Goal: Information Seeking & Learning: Check status

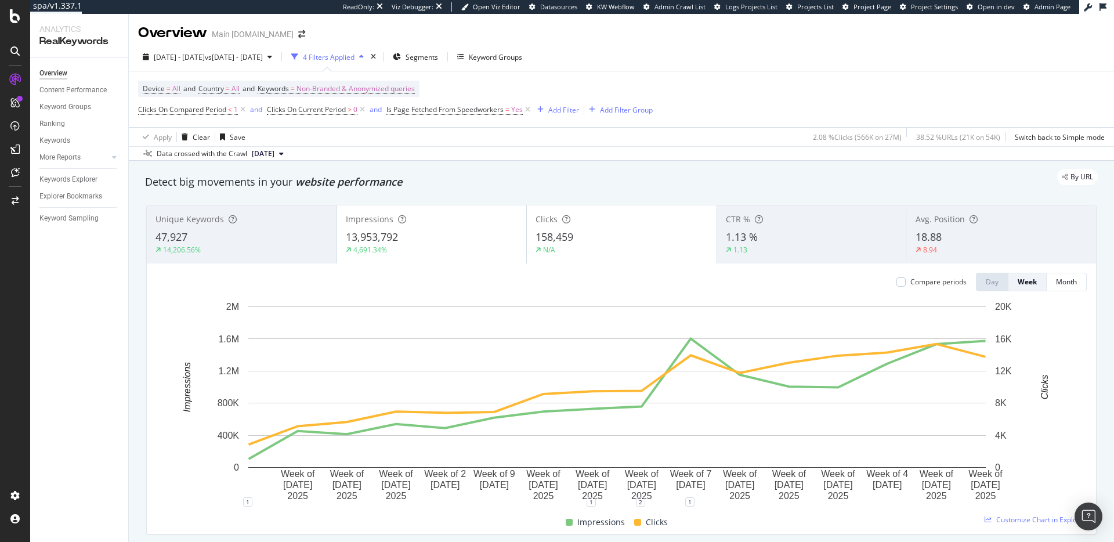
click at [783, 104] on div "Device = All and Country = All and Keywords = Non-Branded & Anonymized queries …" at bounding box center [621, 99] width 966 height 56
click at [766, 112] on div "Device = All and Country = All and Keywords = Non-Branded & Anonymized queries …" at bounding box center [621, 99] width 966 height 56
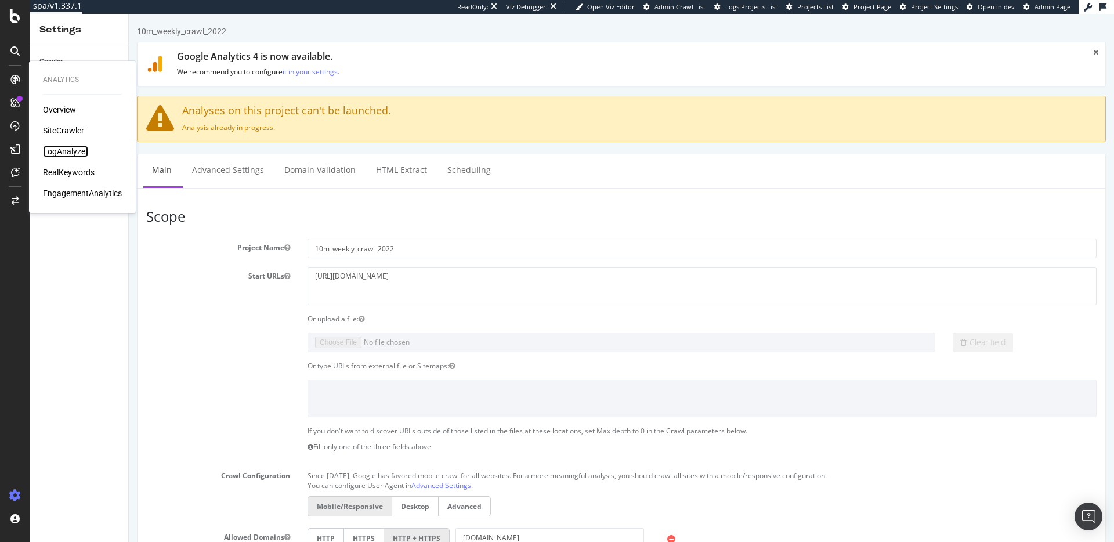
click at [51, 147] on div "LogAnalyzer" at bounding box center [65, 152] width 45 height 12
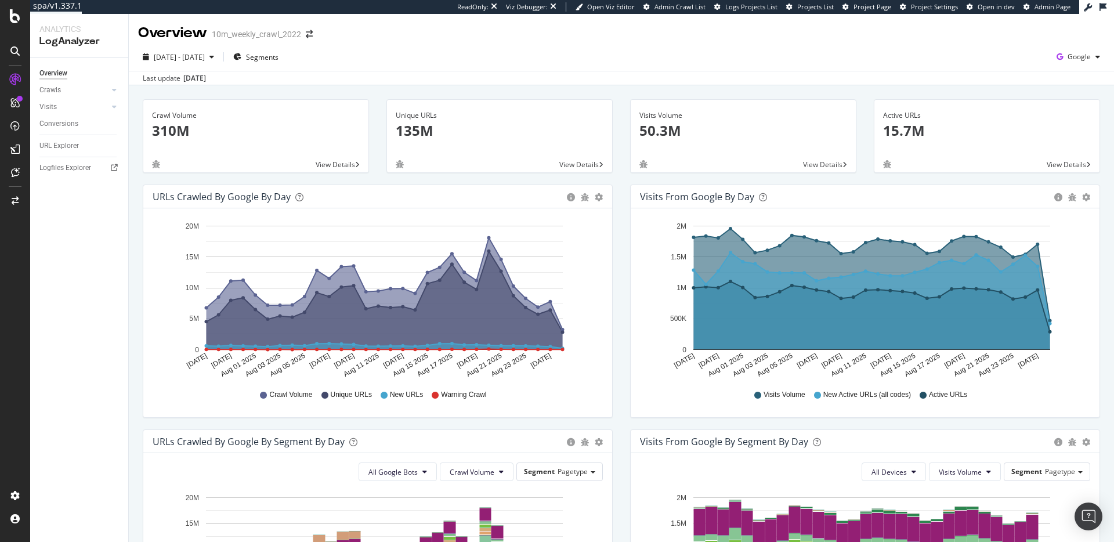
click at [602, 65] on div "2025 Jul. 28th - Aug. 26th Segments Google" at bounding box center [621, 59] width 985 height 23
click at [603, 69] on div "2025 Jul. 28th - Aug. 26th Segments Google" at bounding box center [621, 59] width 985 height 23
click at [272, 87] on div "Crawl Volume 310M View Details Unique URLs 135M View Details Visits Volume 50.3…" at bounding box center [621, 522] width 985 height 874
click at [70, 147] on div "URL Explorer" at bounding box center [58, 146] width 39 height 12
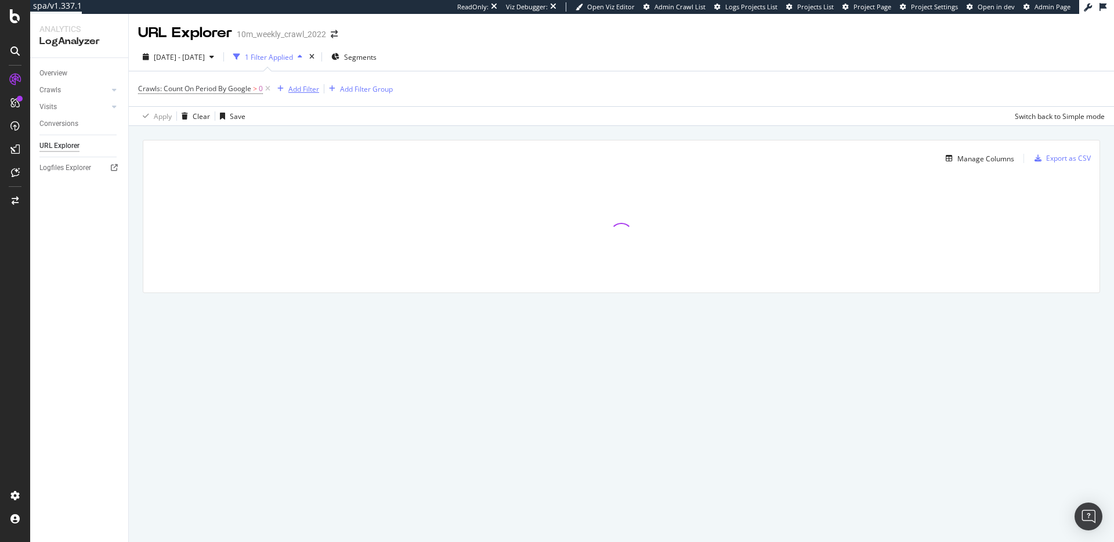
click at [300, 88] on div "Add Filter" at bounding box center [303, 89] width 31 height 10
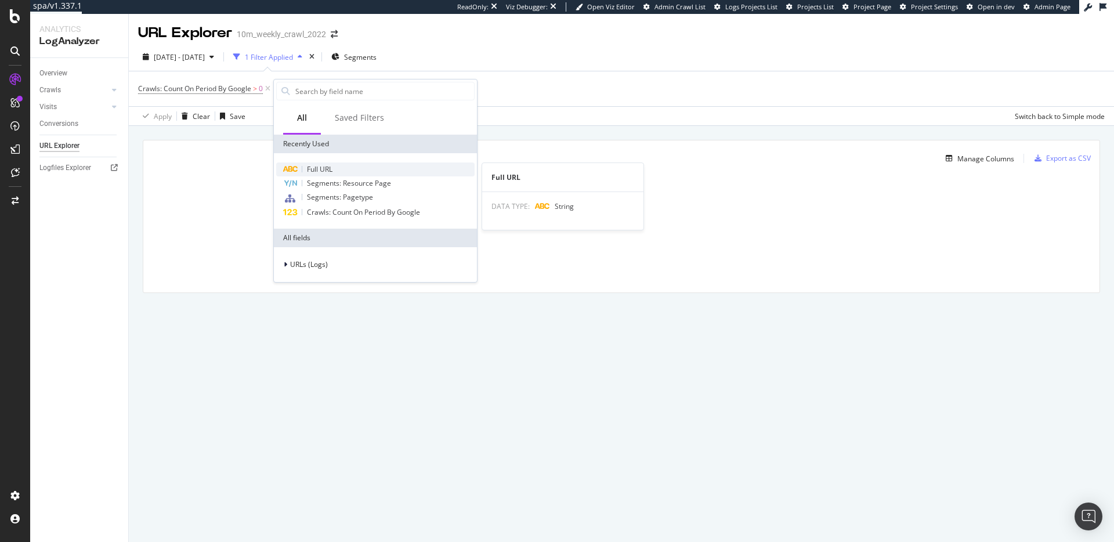
click at [331, 168] on span "Full URL" at bounding box center [320, 169] width 26 height 10
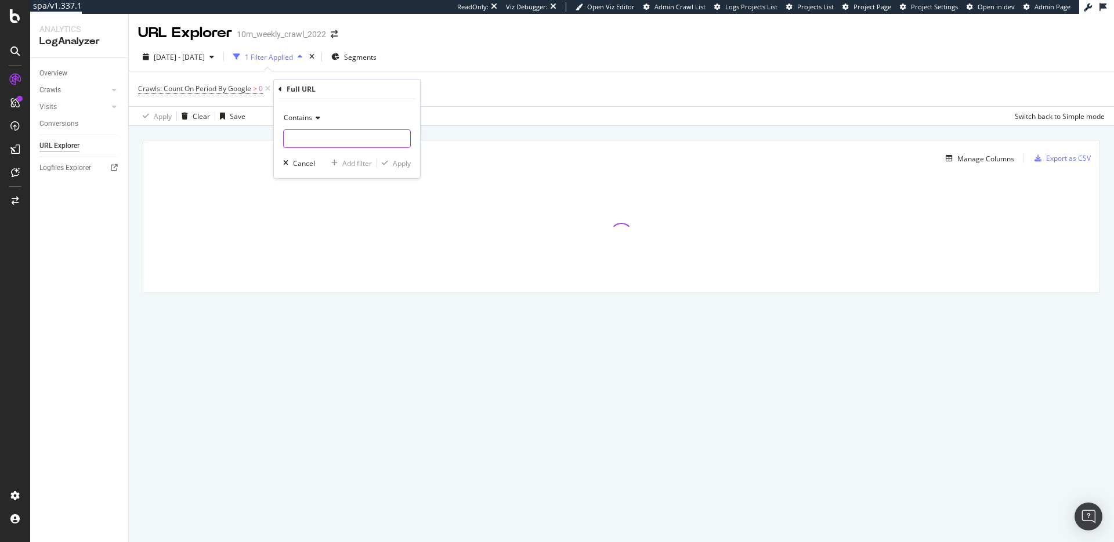
click at [318, 142] on input "text" at bounding box center [347, 138] width 126 height 19
type input "cid="
click at [404, 164] on div "Apply" at bounding box center [402, 163] width 18 height 10
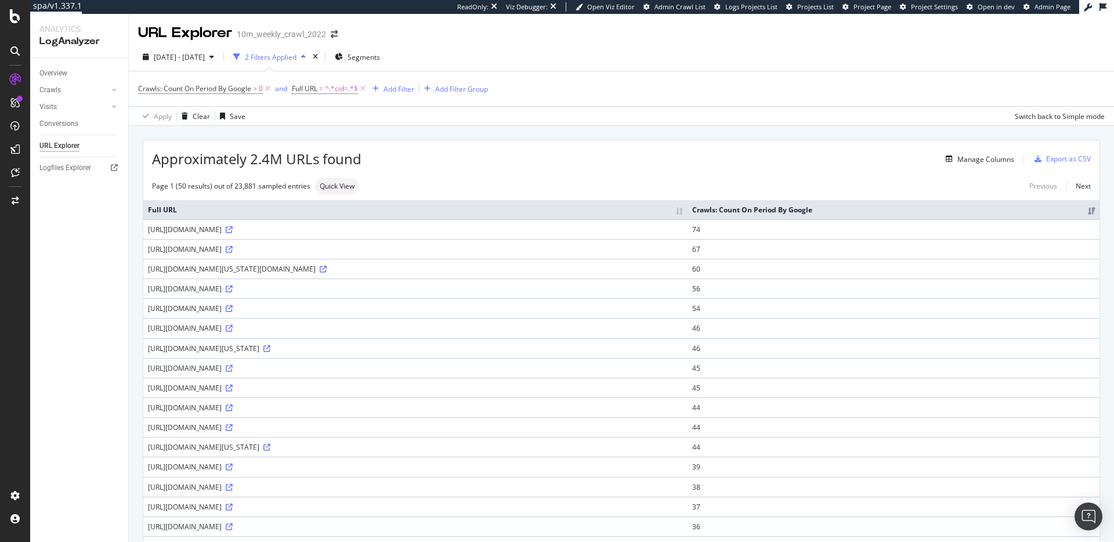
drag, startPoint x: 468, startPoint y: 242, endPoint x: 521, endPoint y: 240, distance: 53.4
click at [519, 234] on div "https://www.realtor.com/realestateandhomes-search/North-Carolina/type-farms-ran…" at bounding box center [415, 229] width 535 height 10
click at [530, 234] on div "https://www.realtor.com/realestateandhomes-search/North-Carolina/type-farms-ran…" at bounding box center [415, 229] width 535 height 10
click at [554, 180] on div "Page 1 (50 results) out of 23,881 sampled entries Quick View Previous Next" at bounding box center [621, 186] width 956 height 16
click at [317, 87] on span "Full URL" at bounding box center [305, 89] width 26 height 10
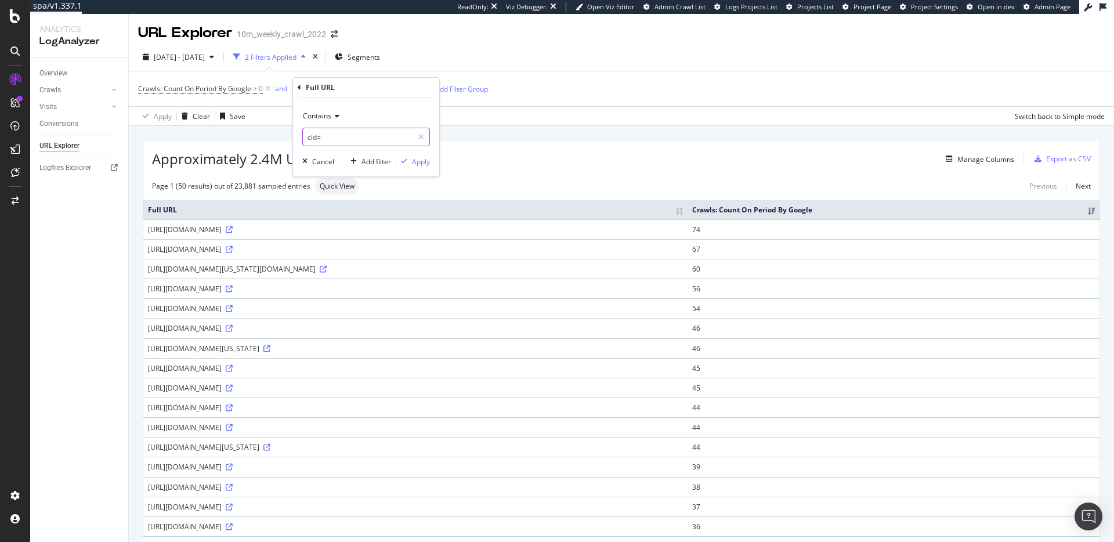
click at [309, 137] on input "cid=" at bounding box center [358, 137] width 110 height 19
click at [317, 137] on input "cid=" at bounding box center [358, 137] width 110 height 19
type input "from="
click at [425, 162] on div "Apply" at bounding box center [421, 162] width 18 height 10
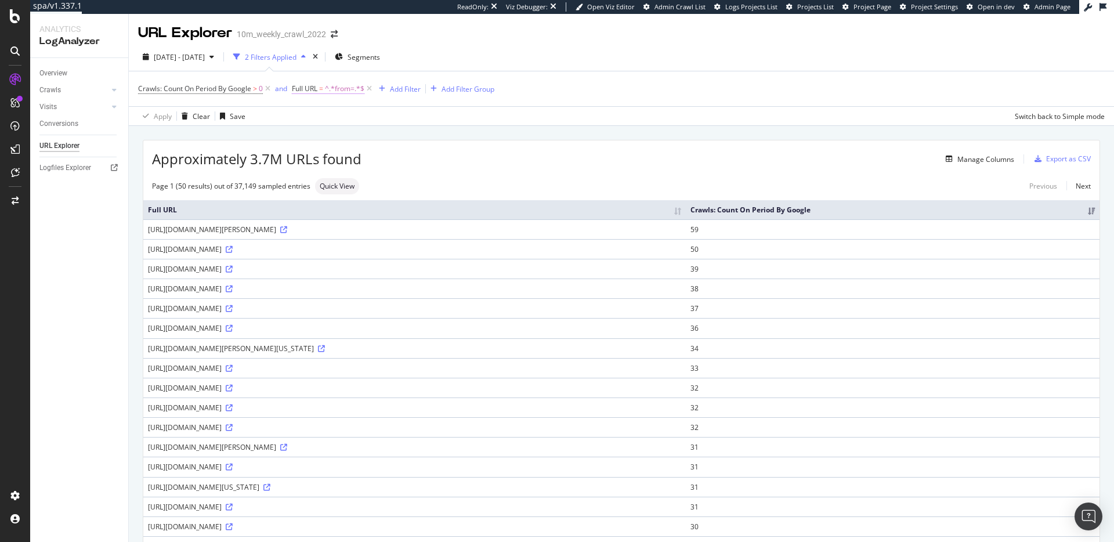
click at [323, 89] on span "=" at bounding box center [321, 89] width 4 height 10
click at [317, 136] on input "from=" at bounding box center [358, 137] width 110 height 19
click at [314, 136] on input "from=" at bounding box center [358, 137] width 110 height 19
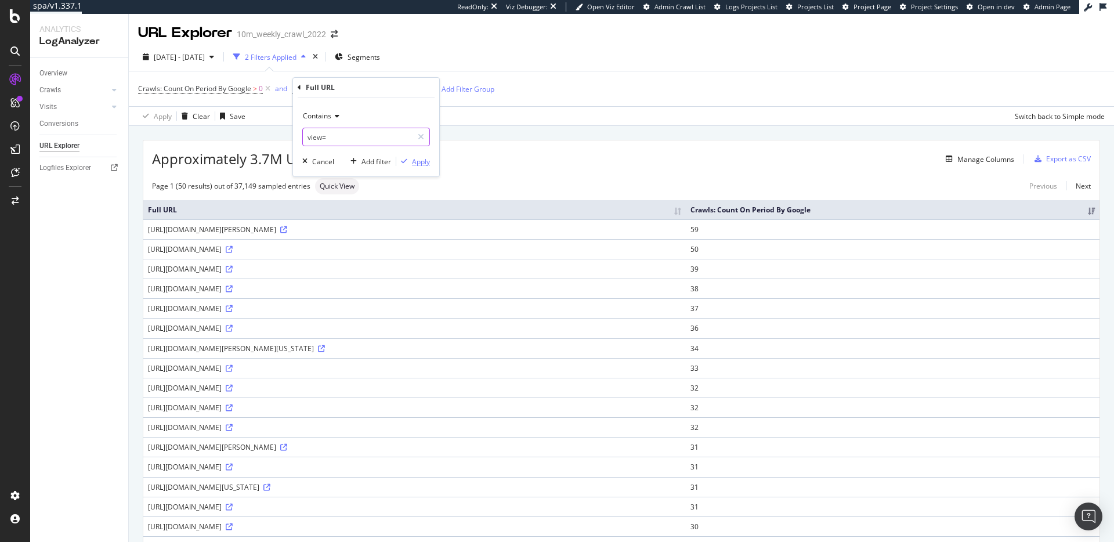
type input "view="
click at [426, 164] on div "Apply" at bounding box center [421, 162] width 18 height 10
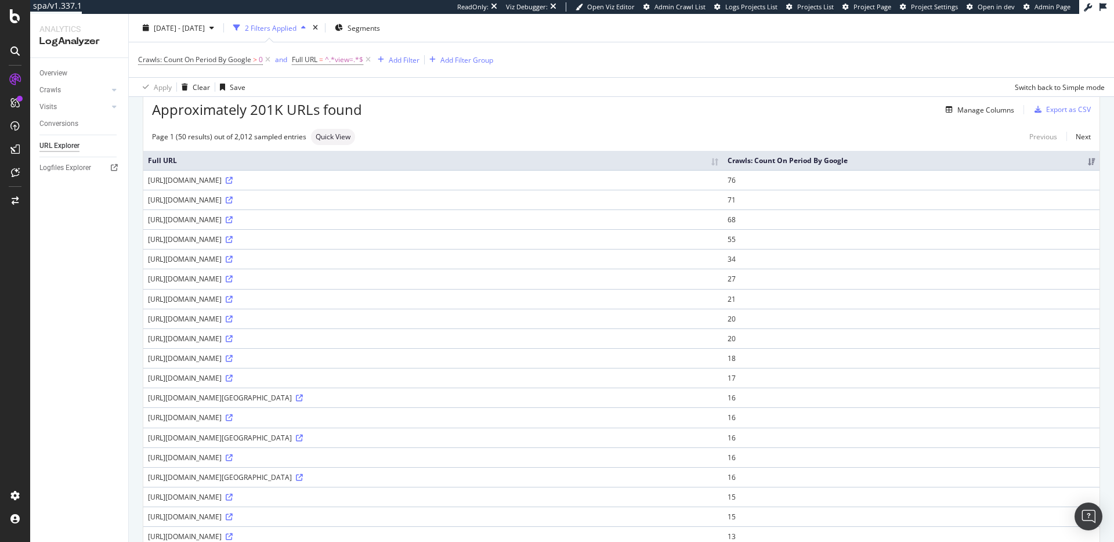
scroll to position [116, 0]
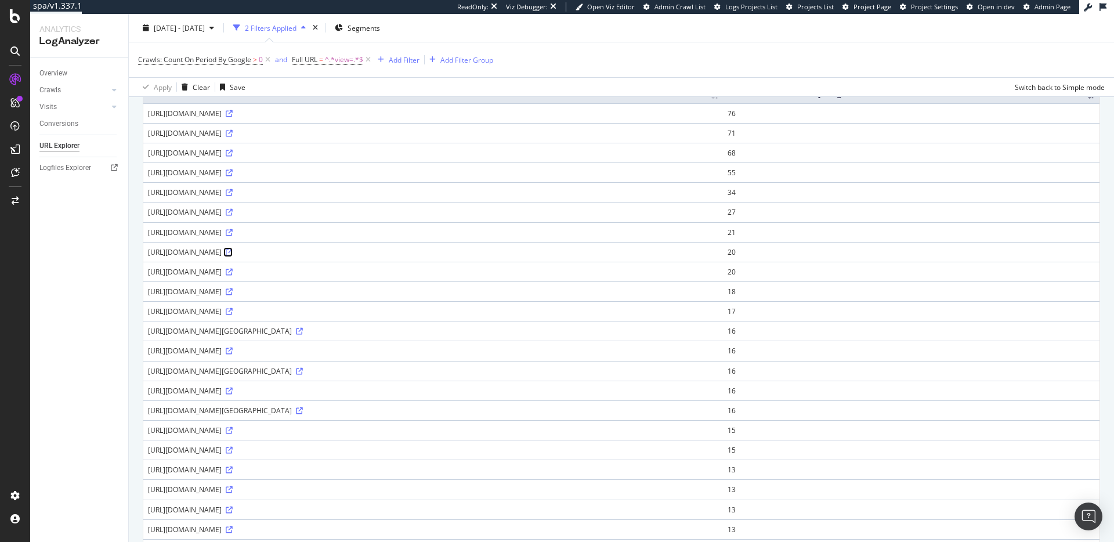
click at [233, 253] on icon at bounding box center [229, 252] width 7 height 7
click at [68, 126] on div "SiteCrawler" at bounding box center [63, 131] width 41 height 12
click at [323, 60] on span "=" at bounding box center [321, 60] width 4 height 10
click at [313, 108] on input "view=" at bounding box center [358, 108] width 110 height 19
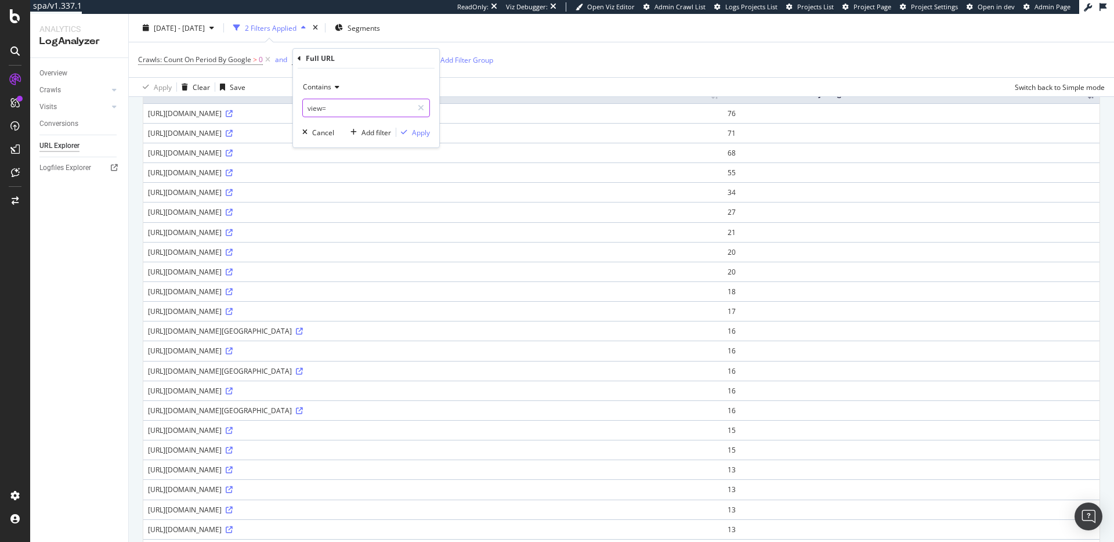
click at [313, 109] on input "view=" at bounding box center [358, 108] width 110 height 19
type input "pos="
click at [410, 133] on div "button" at bounding box center [404, 132] width 16 height 7
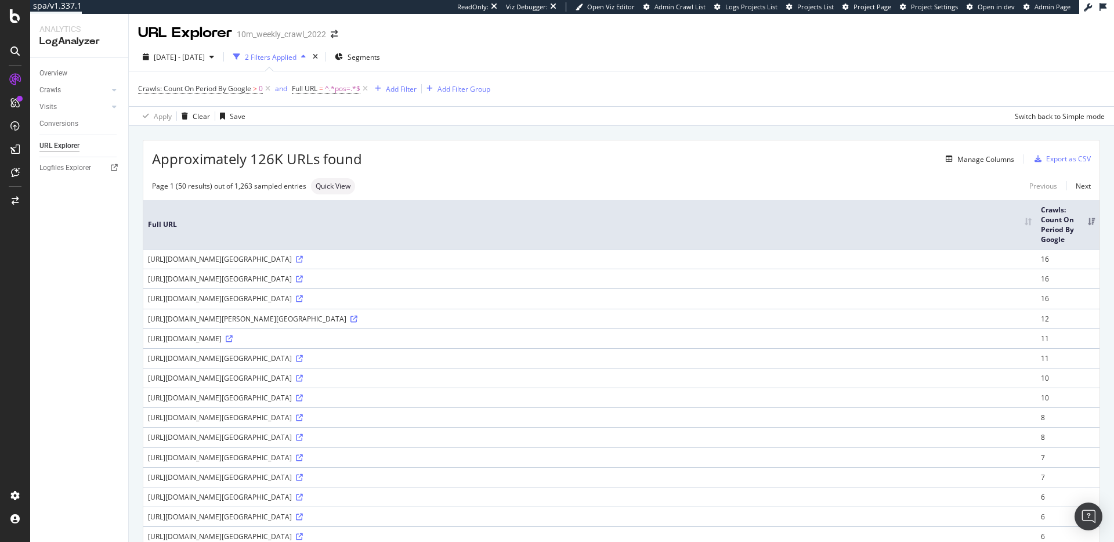
click at [403, 320] on div "https://www.realtor.com/realestateandhomes-search/Ann-Arbor_MI?view=map&pos=42.…" at bounding box center [589, 319] width 883 height 10
click at [303, 501] on icon at bounding box center [299, 497] width 7 height 7
click at [338, 85] on span "^.*pos=.*$" at bounding box center [342, 89] width 35 height 16
click at [313, 139] on input "pos=" at bounding box center [358, 137] width 110 height 19
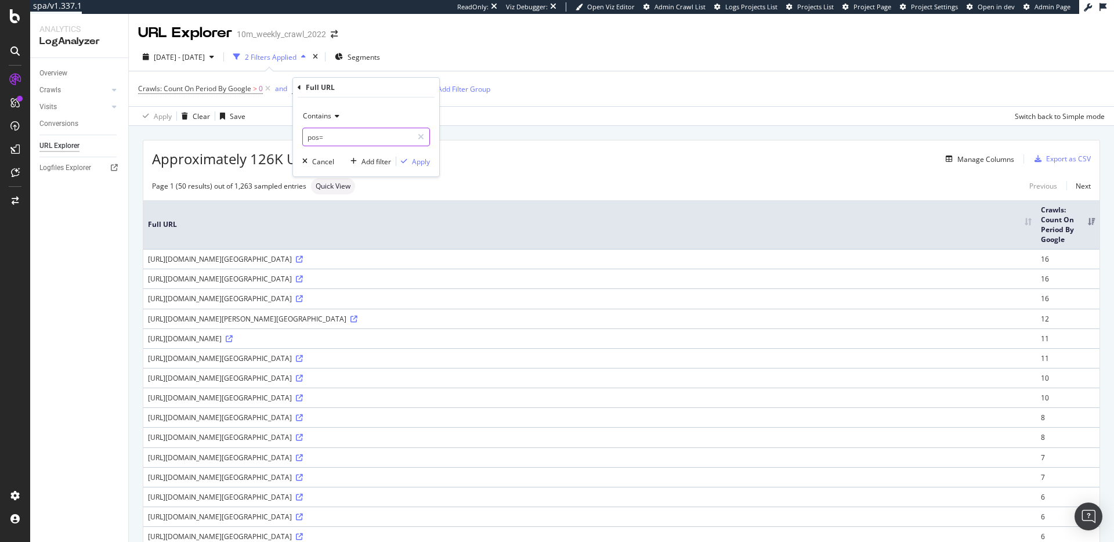
click at [313, 139] on input "pos=" at bounding box center [358, 137] width 110 height 19
click at [314, 138] on input "pos=" at bounding box center [358, 137] width 110 height 19
click at [317, 138] on input "pos=" at bounding box center [358, 137] width 110 height 19
type input "pid="
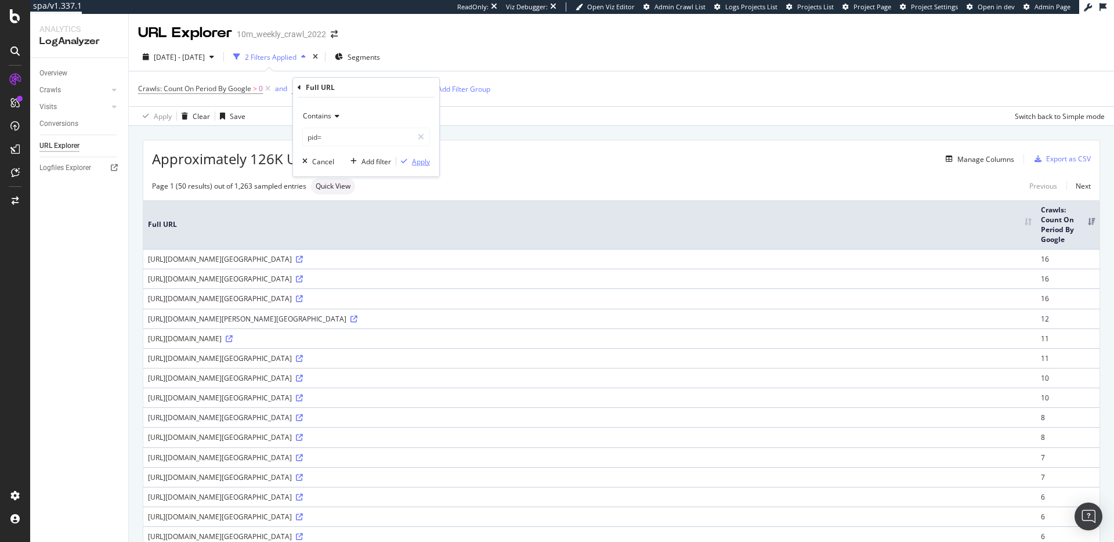
click at [422, 162] on div "Apply" at bounding box center [421, 162] width 18 height 10
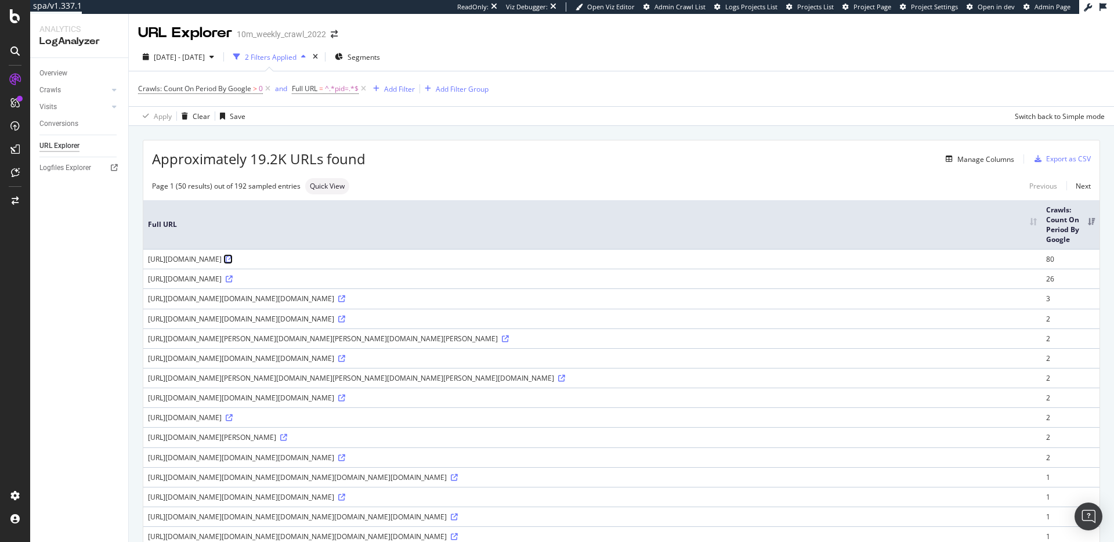
click at [233, 258] on icon at bounding box center [229, 259] width 7 height 7
click at [502, 342] on icon at bounding box center [505, 338] width 7 height 7
click at [335, 84] on span "^.*pid=.*$" at bounding box center [342, 89] width 34 height 16
click at [310, 137] on input "pid=" at bounding box center [358, 137] width 110 height 19
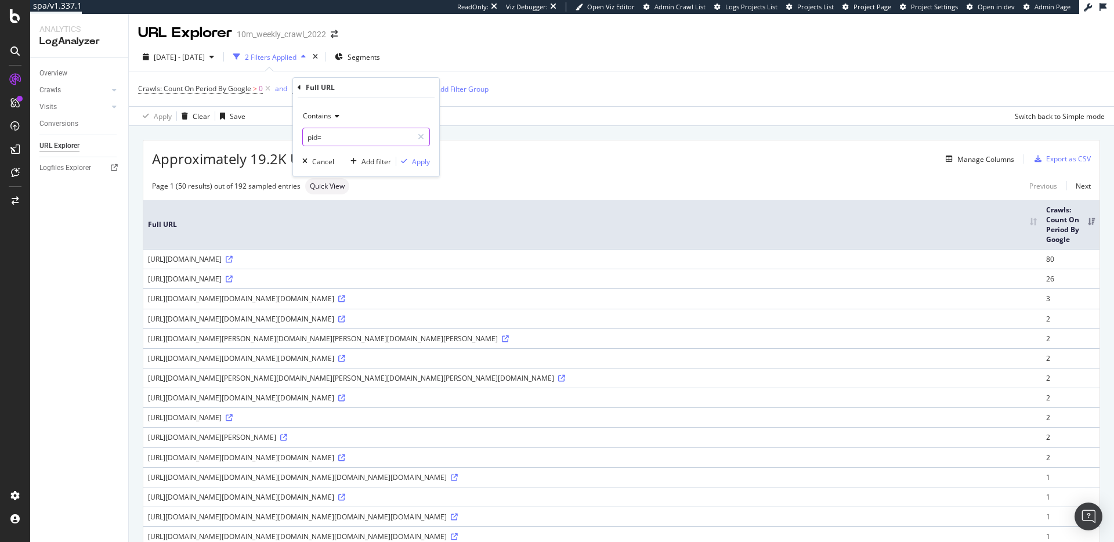
click at [310, 137] on input "pid=" at bounding box center [358, 137] width 110 height 19
click at [315, 137] on input "pid=" at bounding box center [358, 137] width 110 height 19
type input "lang="
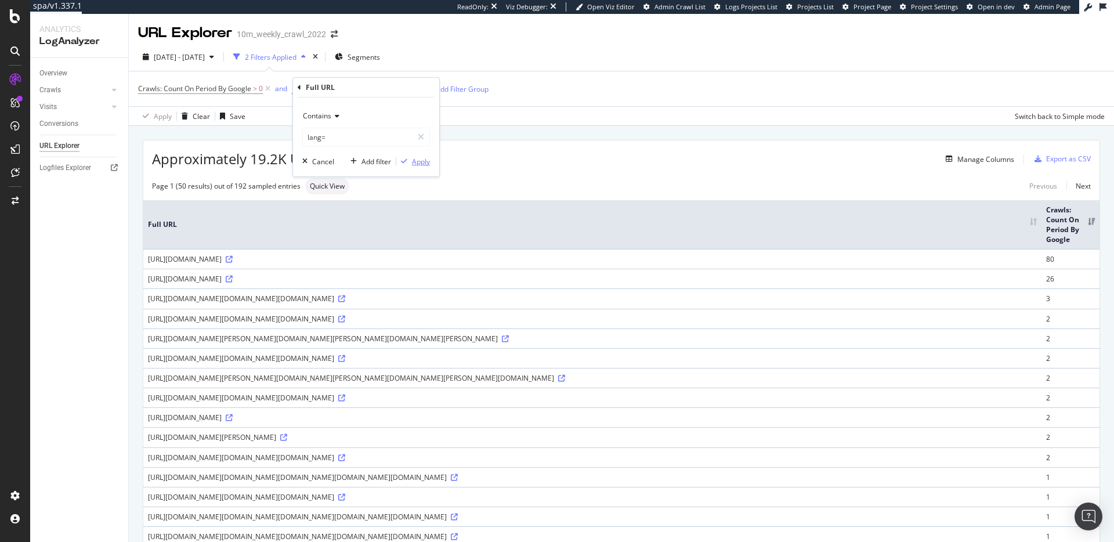
click at [418, 158] on div "Apply" at bounding box center [421, 162] width 18 height 10
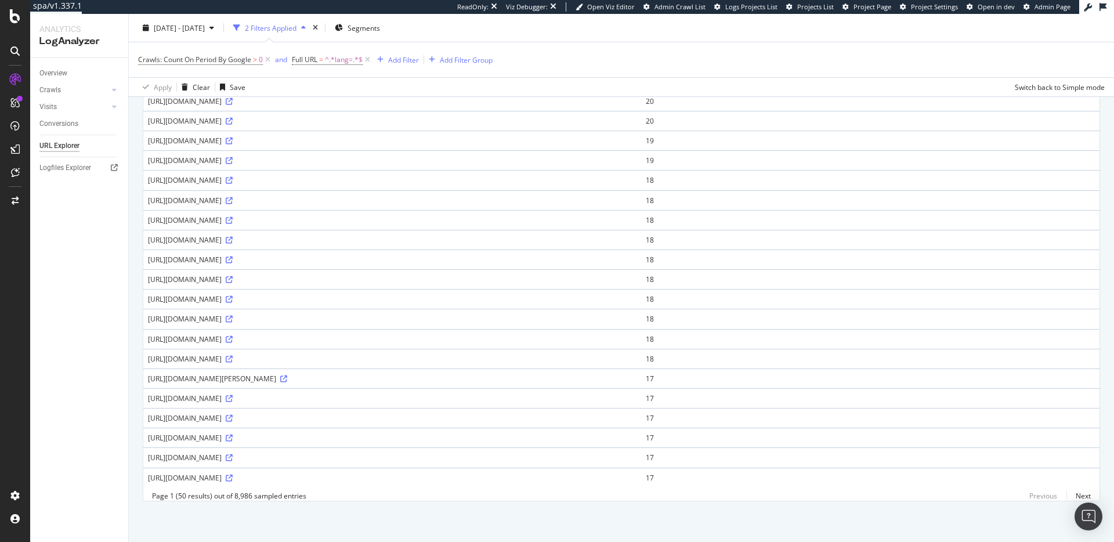
scroll to position [1188, 0]
click at [287, 375] on icon at bounding box center [283, 378] width 7 height 7
click at [310, 63] on span "Full URL" at bounding box center [305, 60] width 26 height 10
click at [316, 106] on input "lang=" at bounding box center [358, 108] width 110 height 19
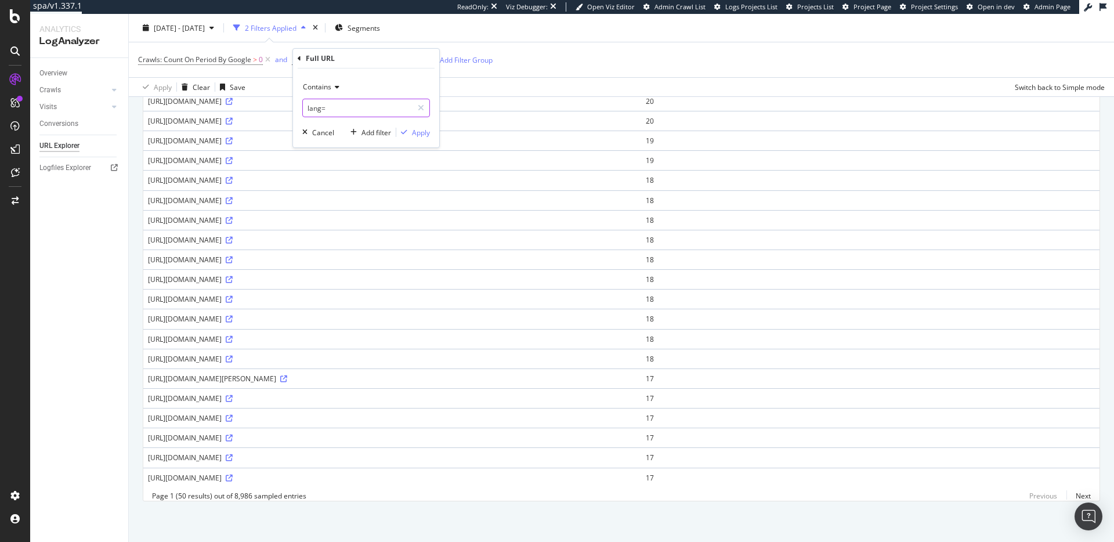
click at [313, 108] on input "lang=" at bounding box center [358, 108] width 110 height 19
type input "ex="
click at [422, 133] on div "Apply" at bounding box center [421, 133] width 18 height 10
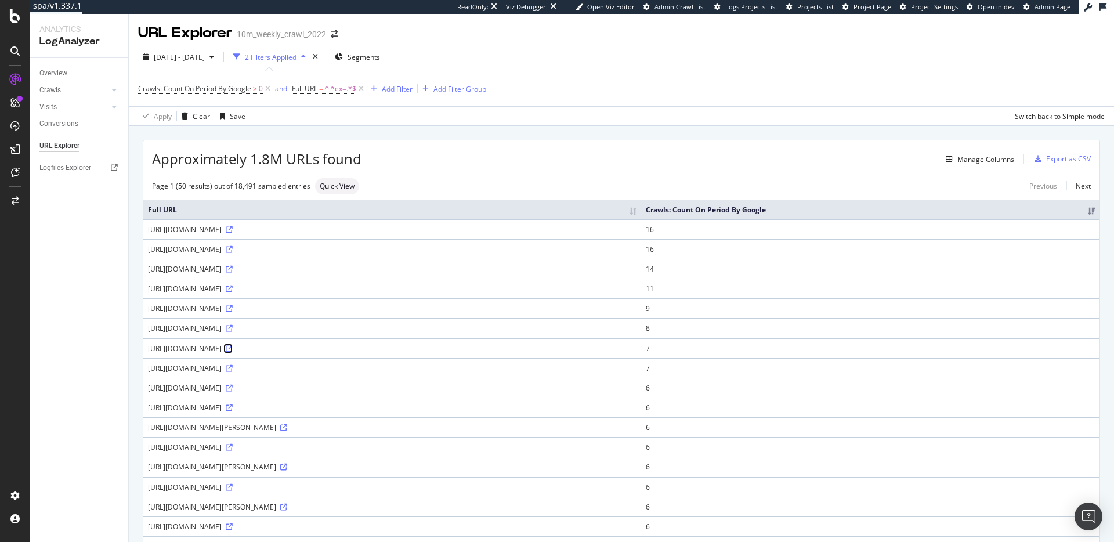
click at [233, 346] on icon at bounding box center [229, 348] width 7 height 7
click at [330, 85] on span "^.*ex=.*$" at bounding box center [340, 89] width 31 height 16
click at [312, 137] on input "ex=" at bounding box center [358, 137] width 110 height 19
click at [313, 139] on input "ex=" at bounding box center [358, 137] width 110 height 19
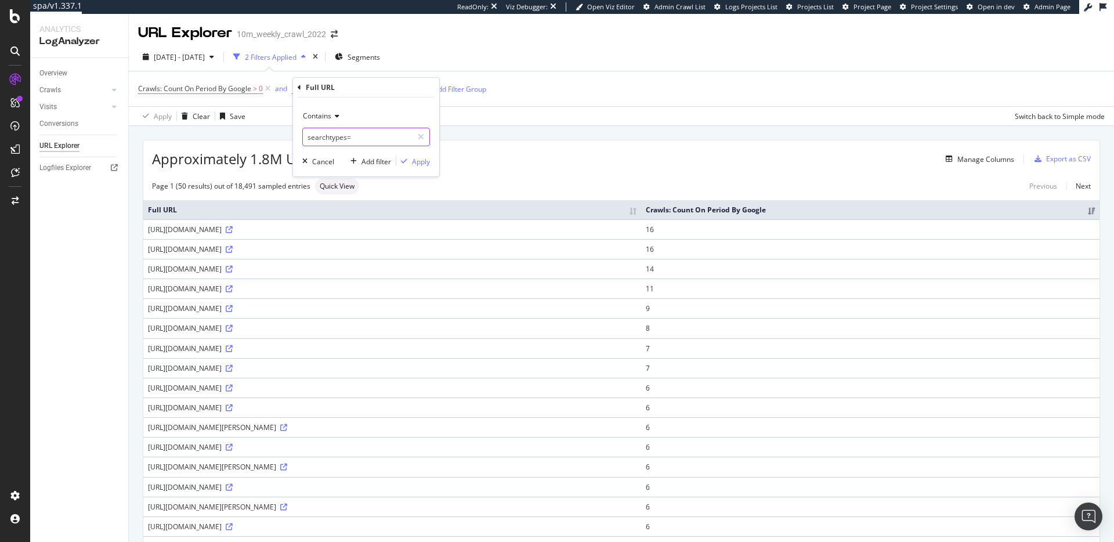
type input "searchtypes="
click at [419, 162] on div "Apply" at bounding box center [421, 162] width 18 height 10
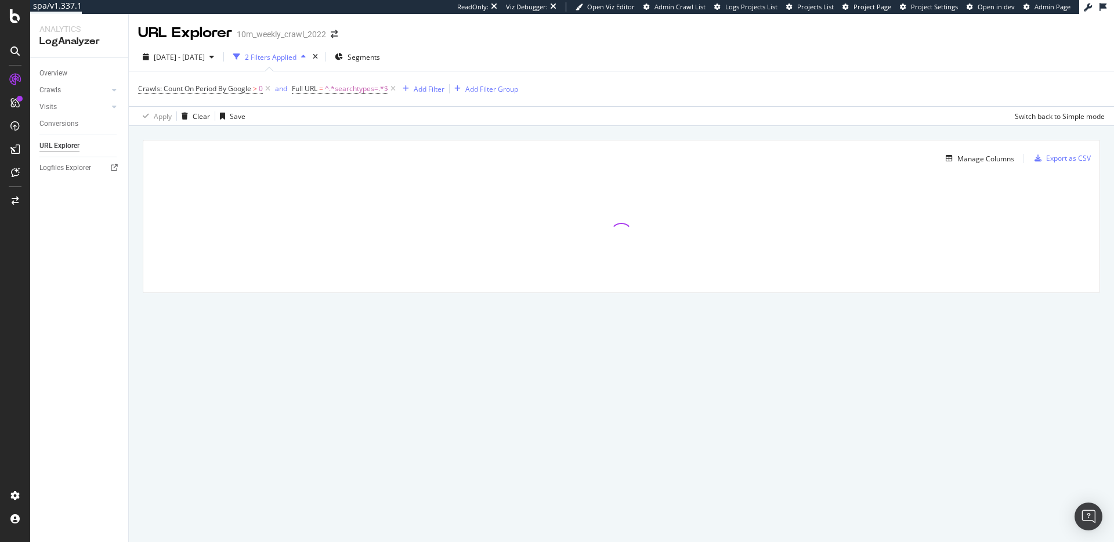
click at [515, 135] on div "Manage Columns Export as CSV Full URL Crawls: Count On Period By Google" at bounding box center [621, 230] width 985 height 208
click at [488, 135] on div "Manage Columns Export as CSV Full URL Crawls: Count On Period By Google" at bounding box center [621, 230] width 985 height 208
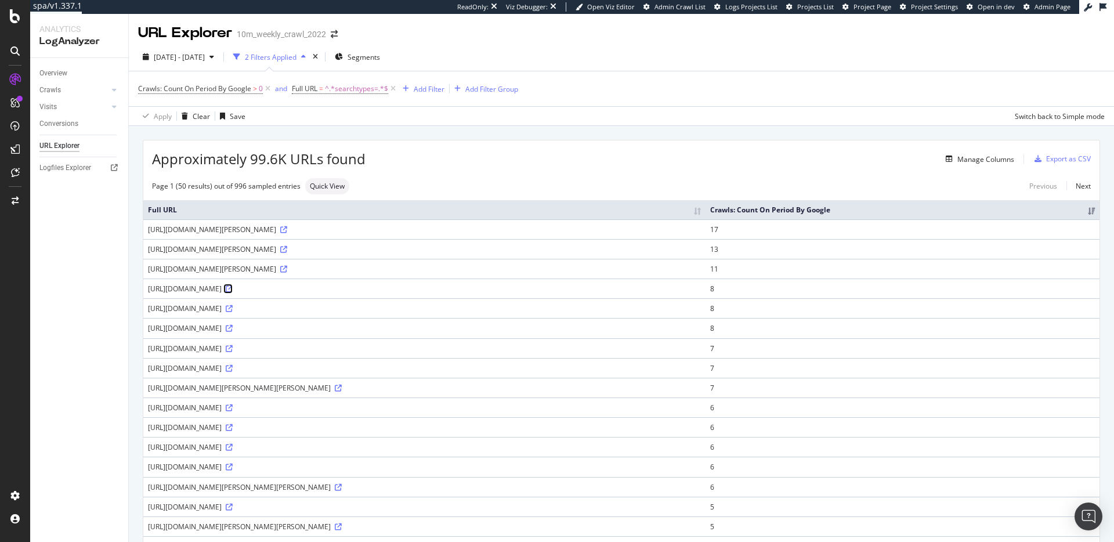
click at [233, 292] on icon at bounding box center [229, 288] width 7 height 7
click at [324, 87] on span "Full URL = ^.*searchtypes=.*$" at bounding box center [340, 89] width 96 height 10
click at [323, 137] on input "searchtypes=" at bounding box center [358, 137] width 110 height 19
click at [333, 137] on input "searchtypes=" at bounding box center [358, 137] width 110 height 19
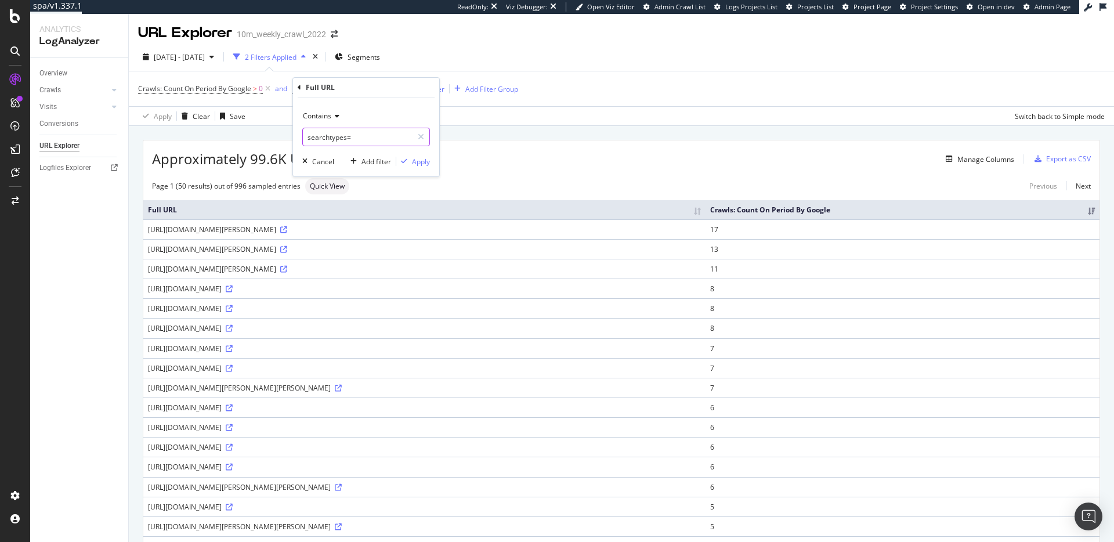
click at [333, 137] on input "searchtypes=" at bounding box center [358, 137] width 110 height 19
type input "assetid="
click at [417, 164] on div "Apply" at bounding box center [421, 162] width 18 height 10
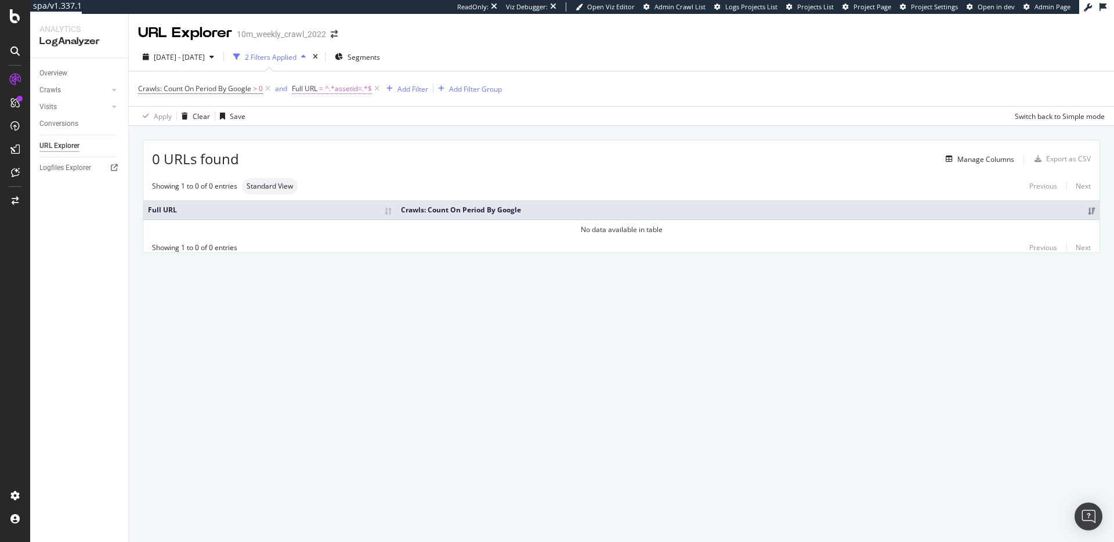
click at [327, 92] on span "^.*assetid=.*$" at bounding box center [348, 89] width 47 height 16
click at [324, 137] on input "assetid=" at bounding box center [358, 137] width 110 height 19
type input "asset_id="
click at [419, 160] on div "Apply" at bounding box center [421, 162] width 18 height 10
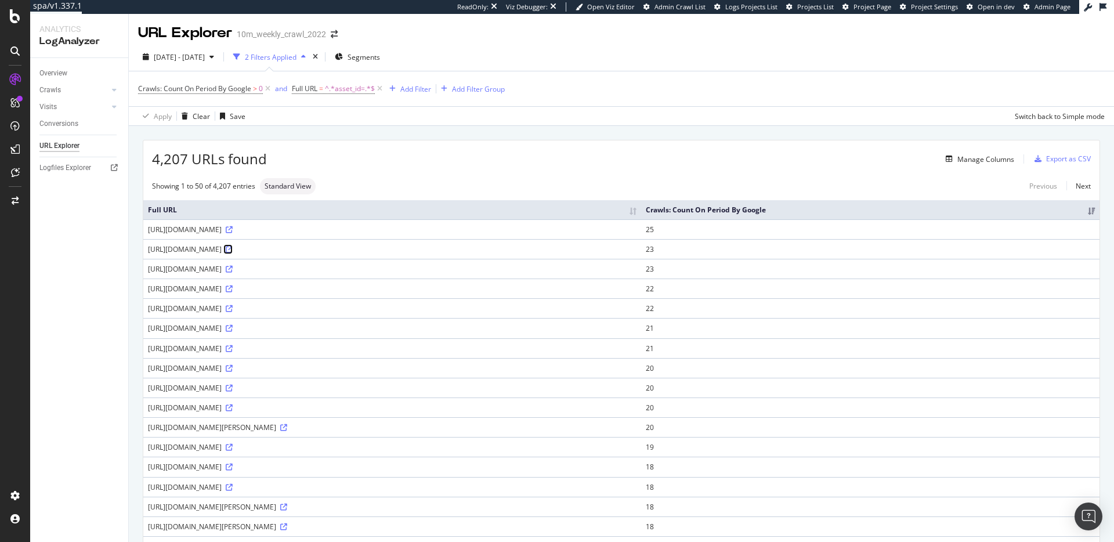
click at [233, 253] on link at bounding box center [228, 249] width 9 height 10
click at [342, 87] on span "^.*asset_id=.*$" at bounding box center [350, 89] width 50 height 16
click at [321, 137] on input "asset_id=" at bounding box center [358, 137] width 110 height 19
click at [334, 138] on input "asset_id=" at bounding box center [358, 137] width 110 height 19
type input "schools_pin="
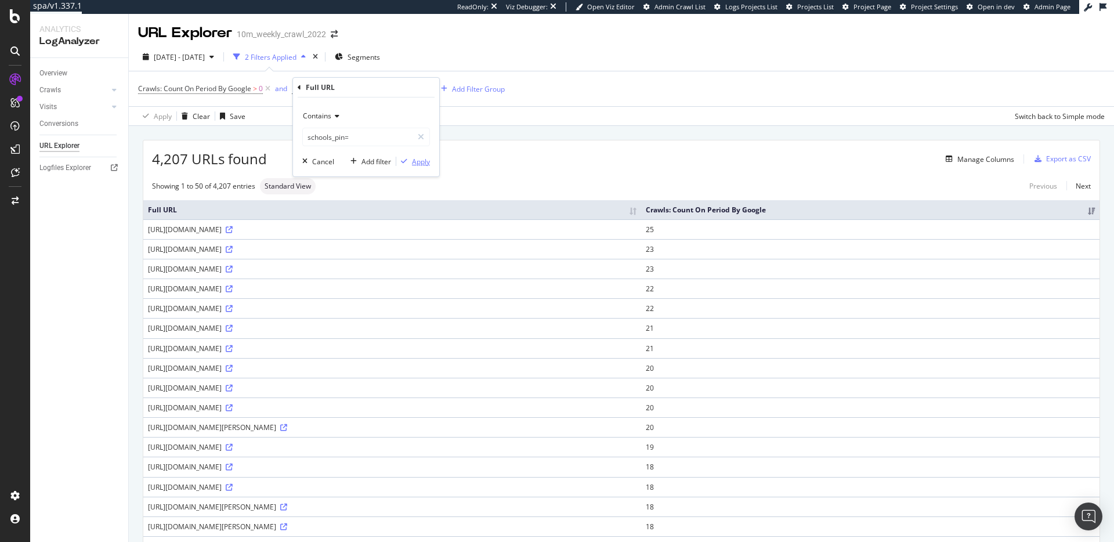
click at [423, 162] on div "Apply" at bounding box center [421, 162] width 18 height 10
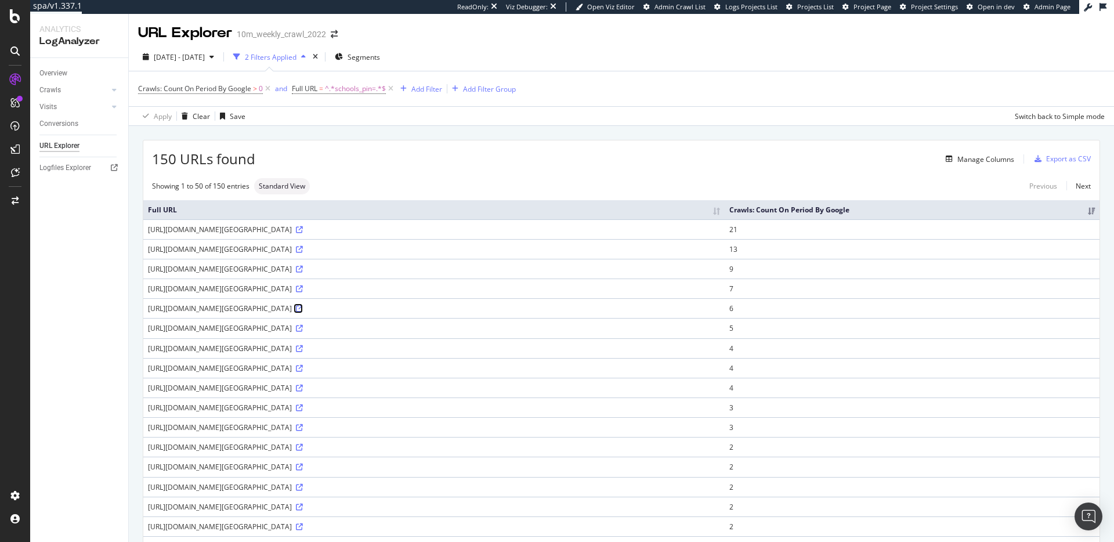
click at [303, 312] on icon at bounding box center [299, 308] width 7 height 7
click at [303, 292] on icon at bounding box center [299, 288] width 7 height 7
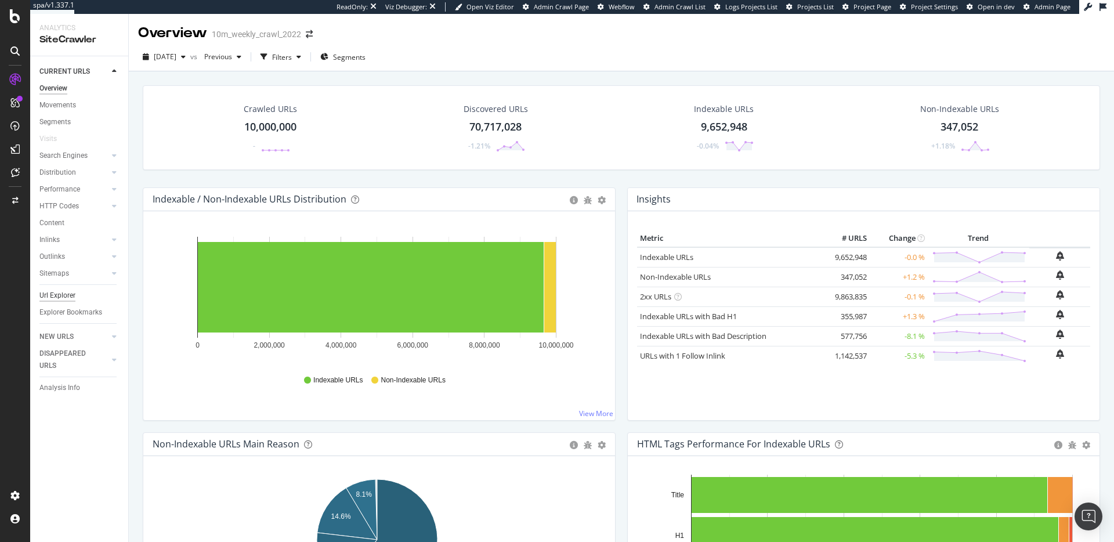
click at [64, 291] on div "Url Explorer" at bounding box center [57, 295] width 36 height 12
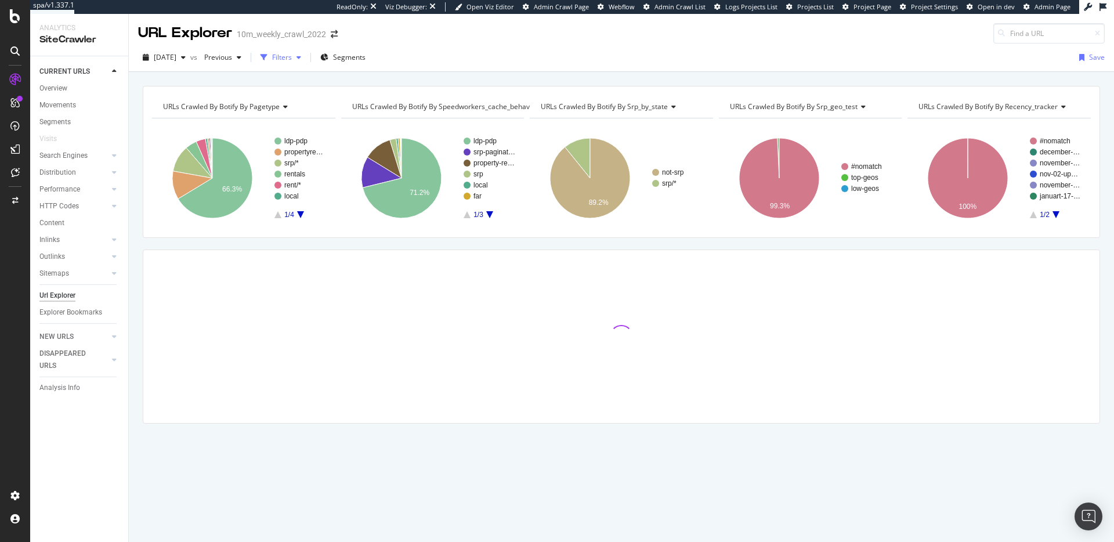
click at [292, 56] on div "Filters" at bounding box center [282, 57] width 20 height 10
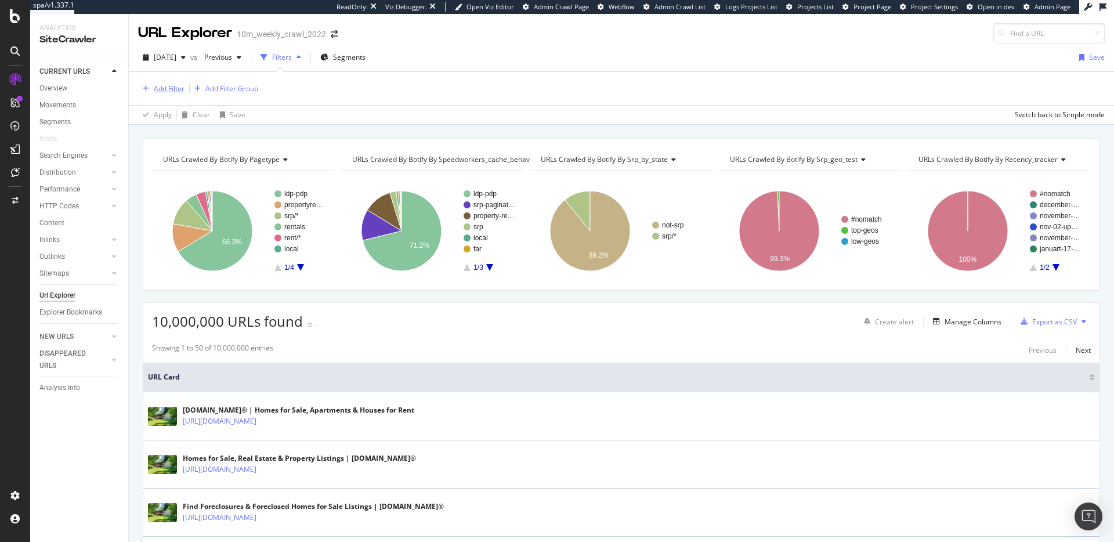
click at [171, 84] on div "Add Filter" at bounding box center [169, 89] width 31 height 10
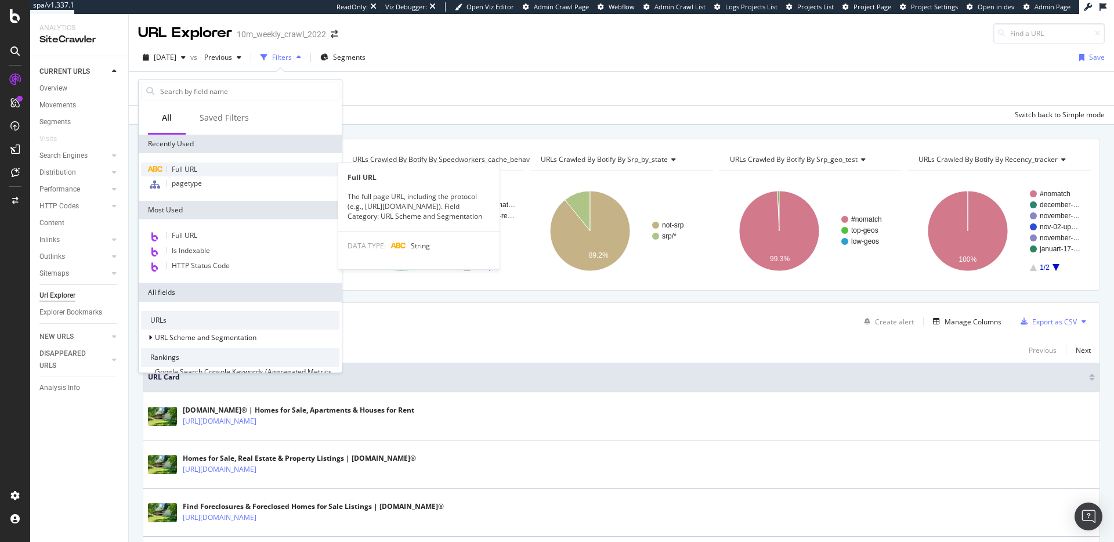
click at [196, 166] on span "Full URL" at bounding box center [185, 169] width 26 height 10
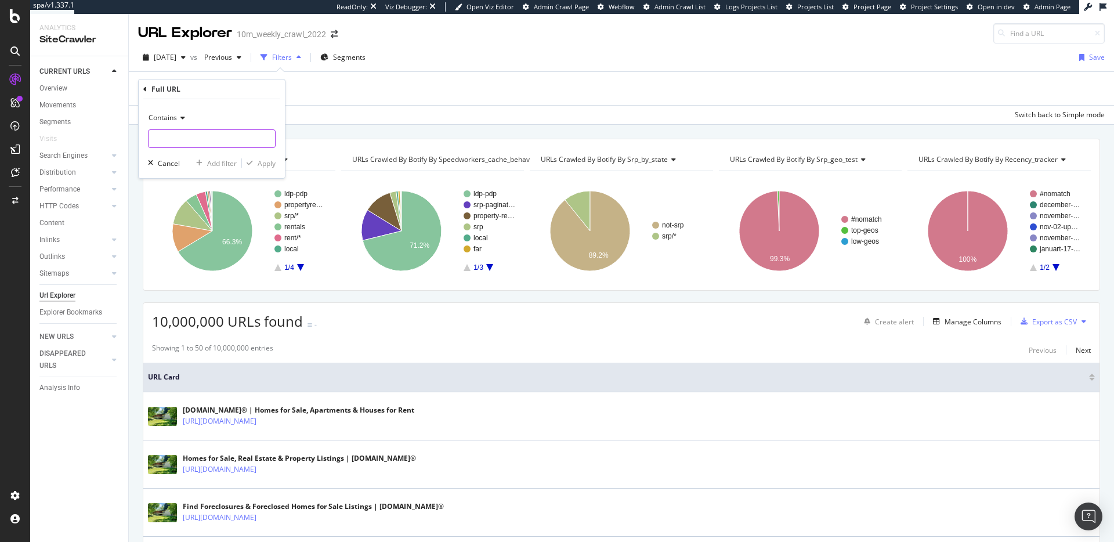
click at [207, 135] on input "text" at bounding box center [212, 138] width 126 height 19
type input "view="
click at [272, 166] on div "Apply" at bounding box center [267, 163] width 18 height 10
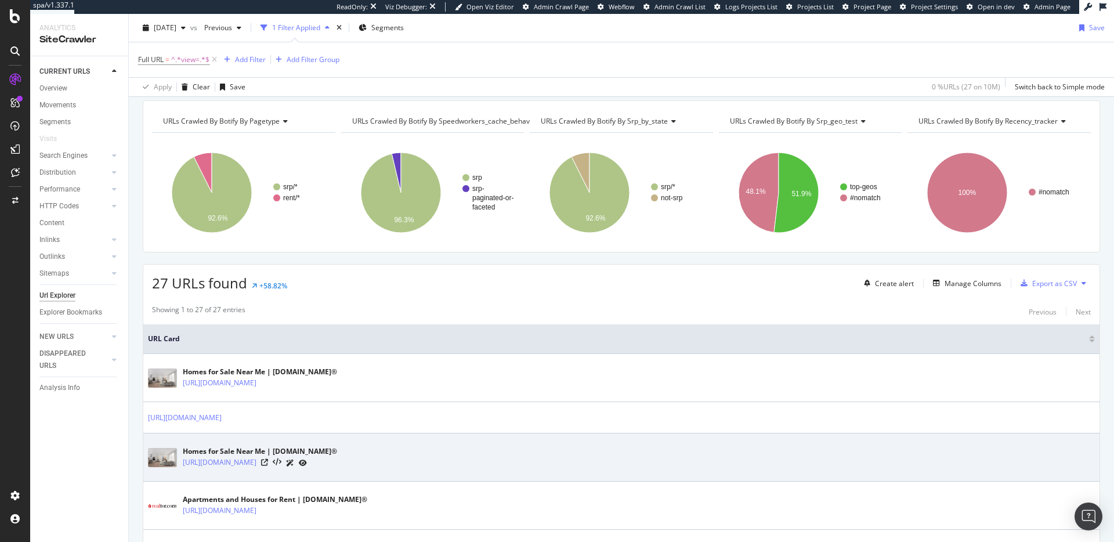
scroll to position [28, 0]
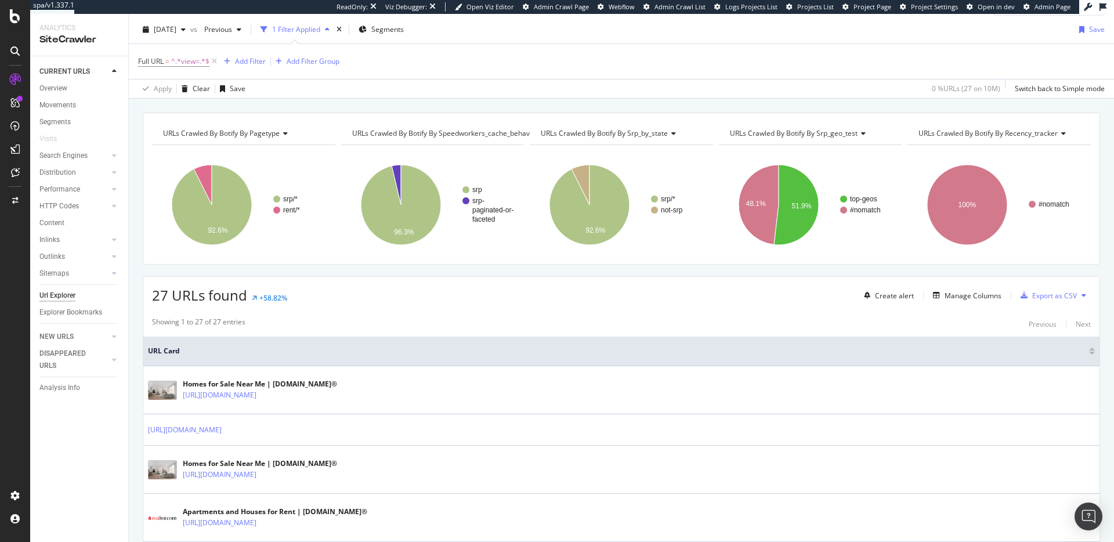
click at [1002, 133] on span "URLs Crawled By Botify By recency_tracker" at bounding box center [987, 133] width 139 height 10
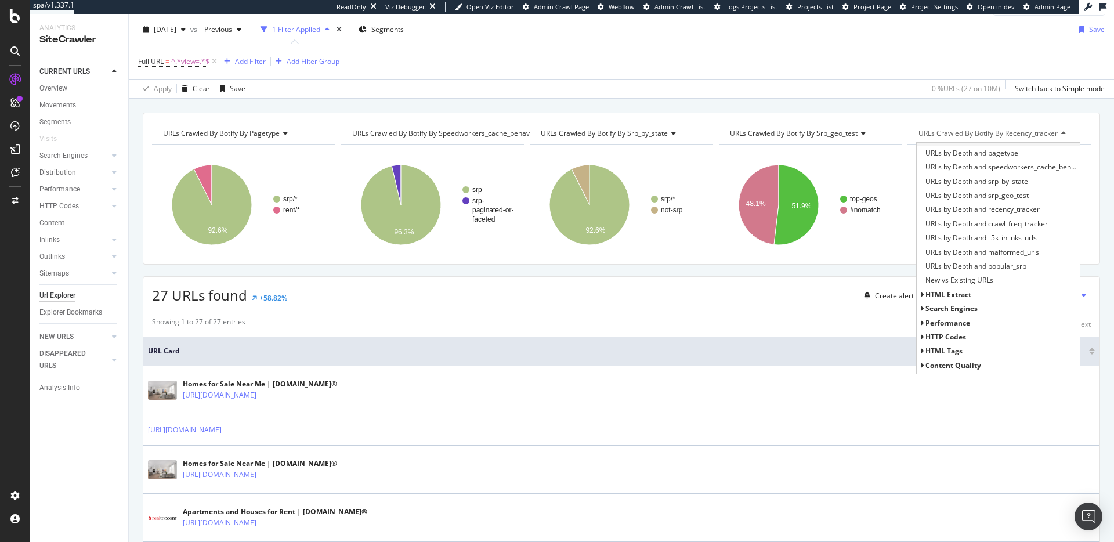
scroll to position [128, 0]
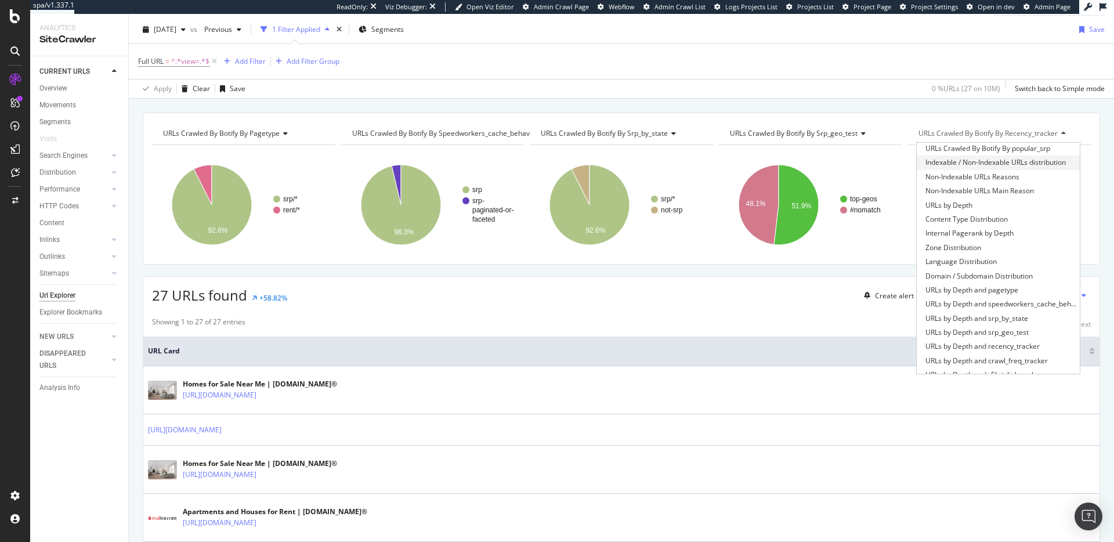
click at [993, 164] on span "Indexable / Non-Indexable URLs distribution" at bounding box center [995, 163] width 140 height 12
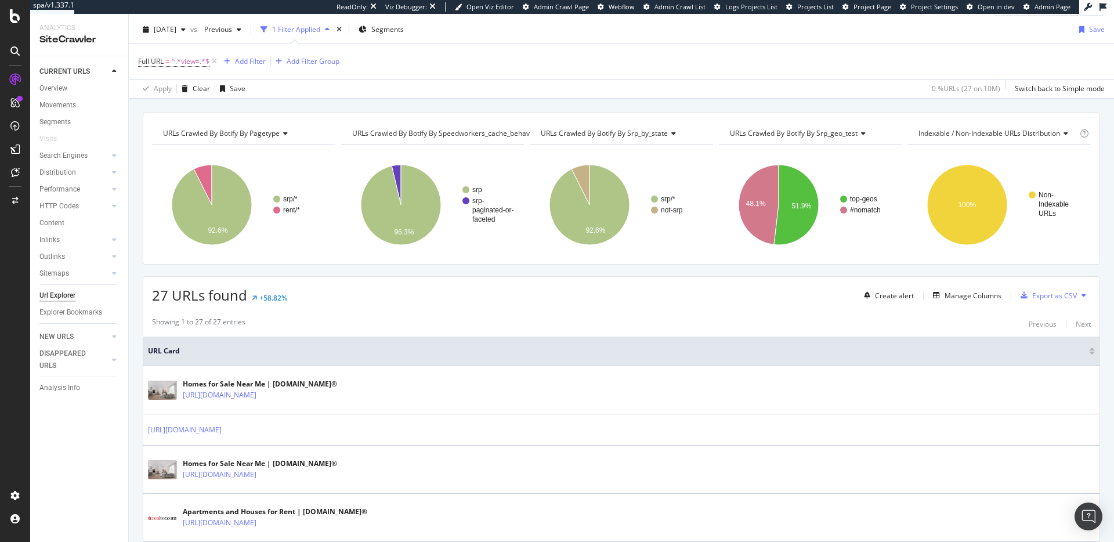
click at [712, 278] on div "27 URLs found +58.82% Create alert Manage Columns Export as CSV" at bounding box center [621, 291] width 956 height 28
click at [838, 133] on span "URLs Crawled By Botify By srp_geo_test" at bounding box center [794, 133] width 128 height 10
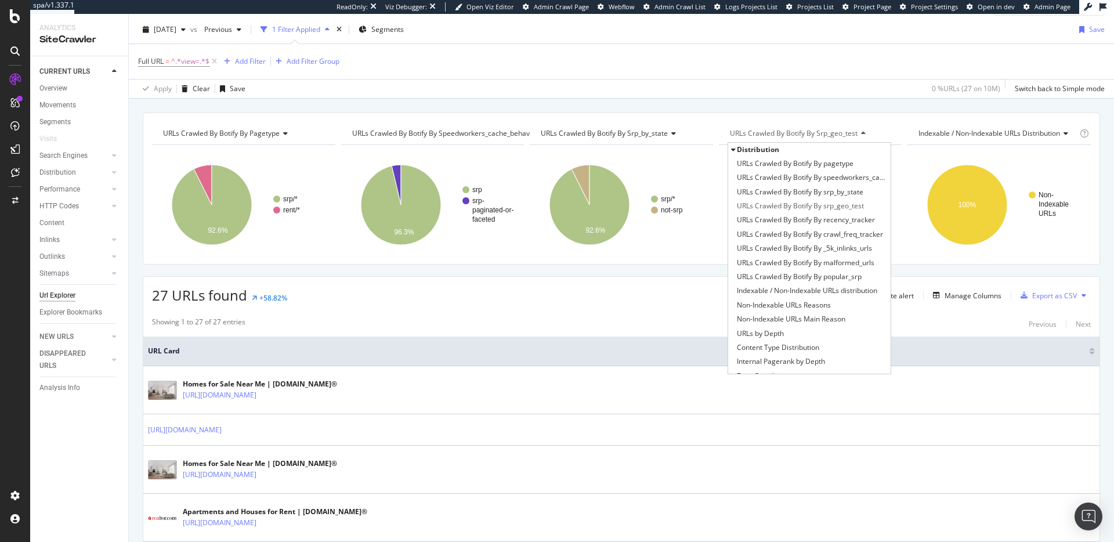
click at [835, 320] on span "Non-Indexable URLs Main Reason" at bounding box center [791, 319] width 108 height 12
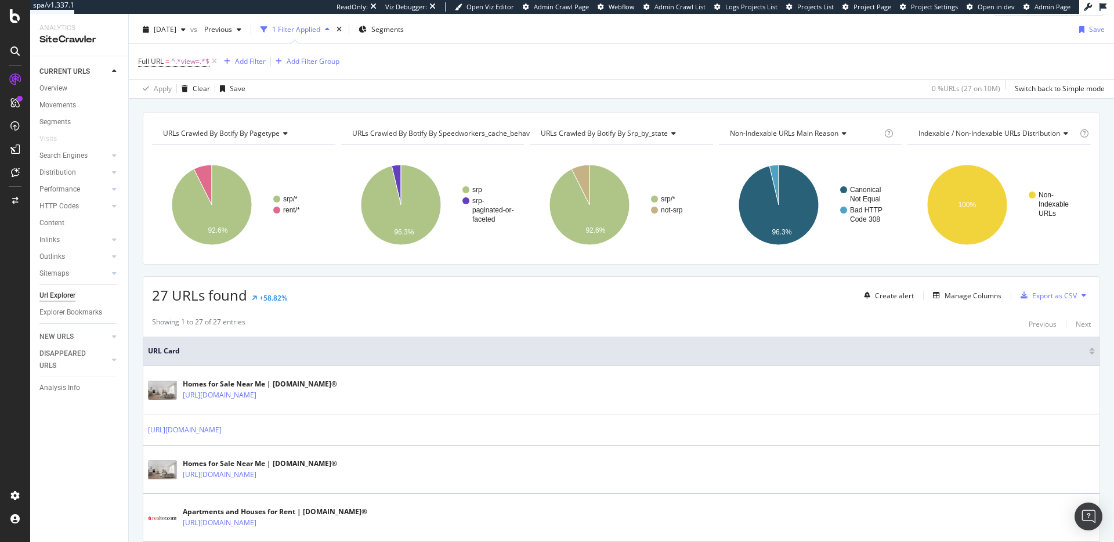
click at [703, 294] on div "27 URLs found +58.82% Create alert Manage Columns Export as CSV" at bounding box center [621, 291] width 956 height 28
click at [986, 292] on div "Manage Columns" at bounding box center [972, 296] width 57 height 10
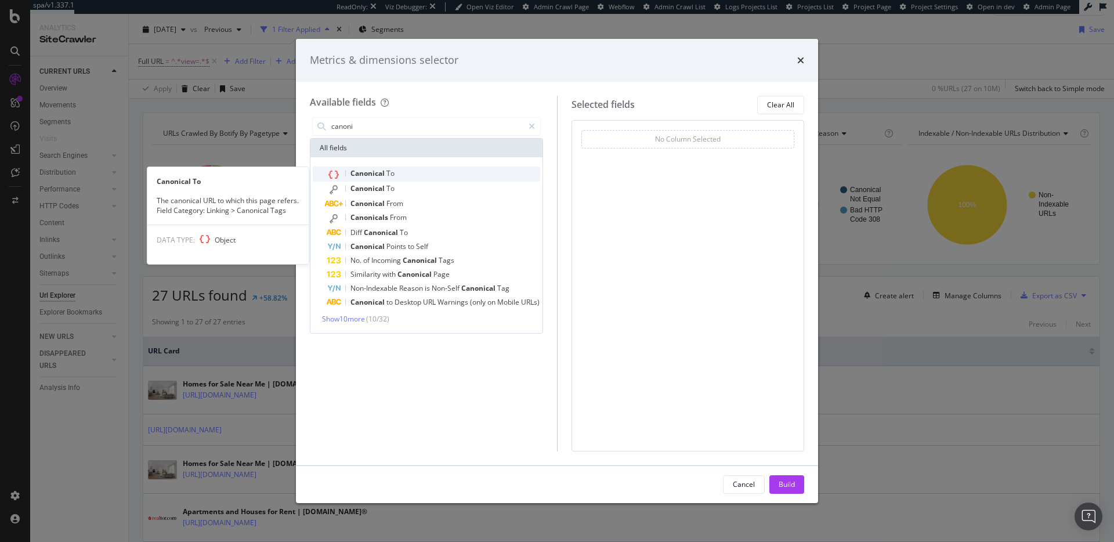
type input "canoni"
click at [407, 173] on div "Canonical To" at bounding box center [433, 173] width 213 height 15
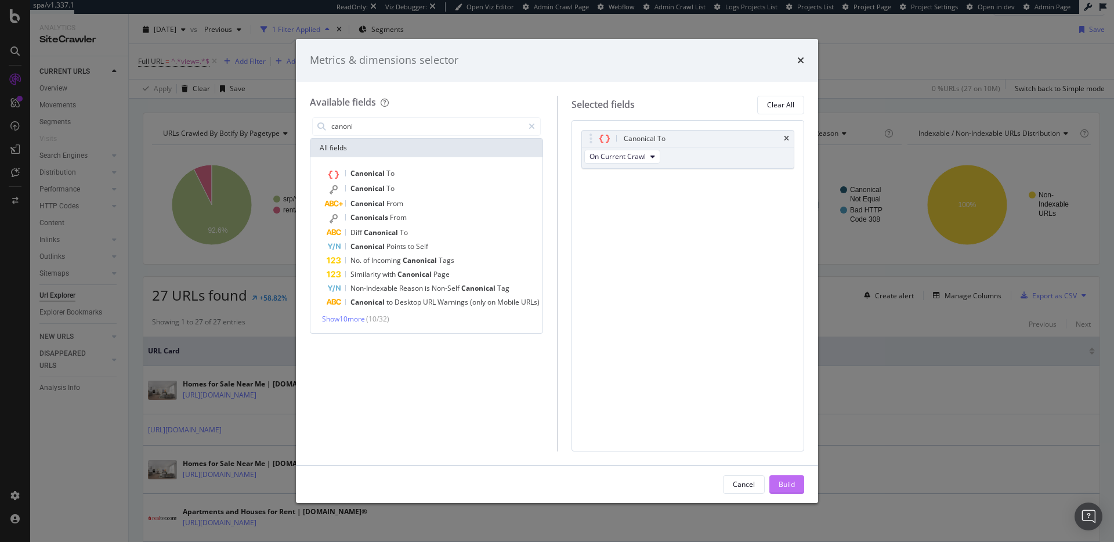
click at [792, 486] on div "Build" at bounding box center [786, 484] width 16 height 10
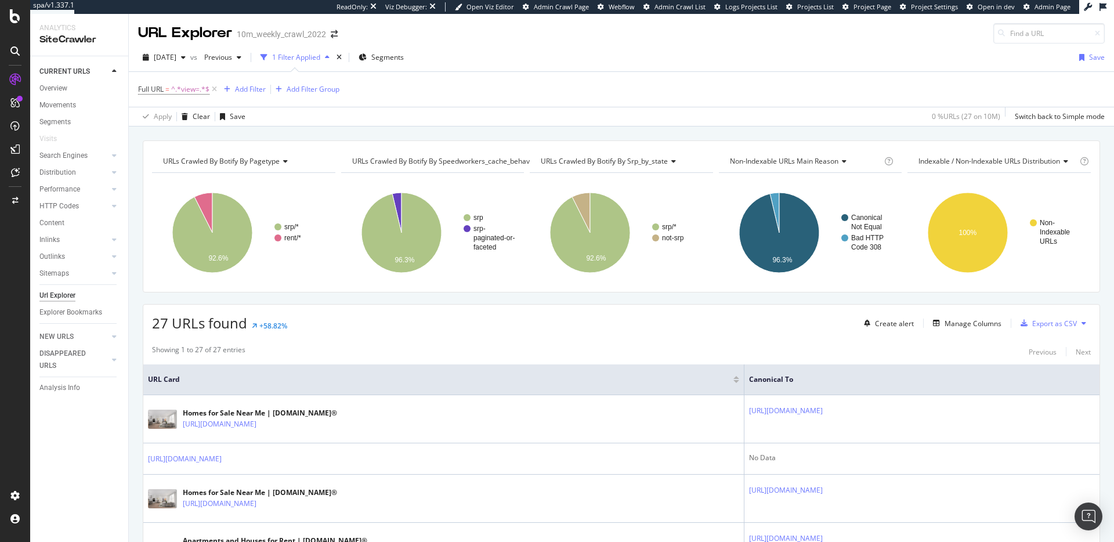
click at [443, 331] on div "27 URLs found +58.82% Create alert Manage Columns Export as CSV" at bounding box center [621, 319] width 956 height 28
click at [175, 82] on span "^.*view=.*$" at bounding box center [190, 89] width 38 height 16
click at [458, 318] on div "27 URLs found +58.82% Create alert Manage Columns Export as CSV" at bounding box center [621, 319] width 956 height 28
click at [246, 92] on div "Add Filter" at bounding box center [250, 89] width 31 height 10
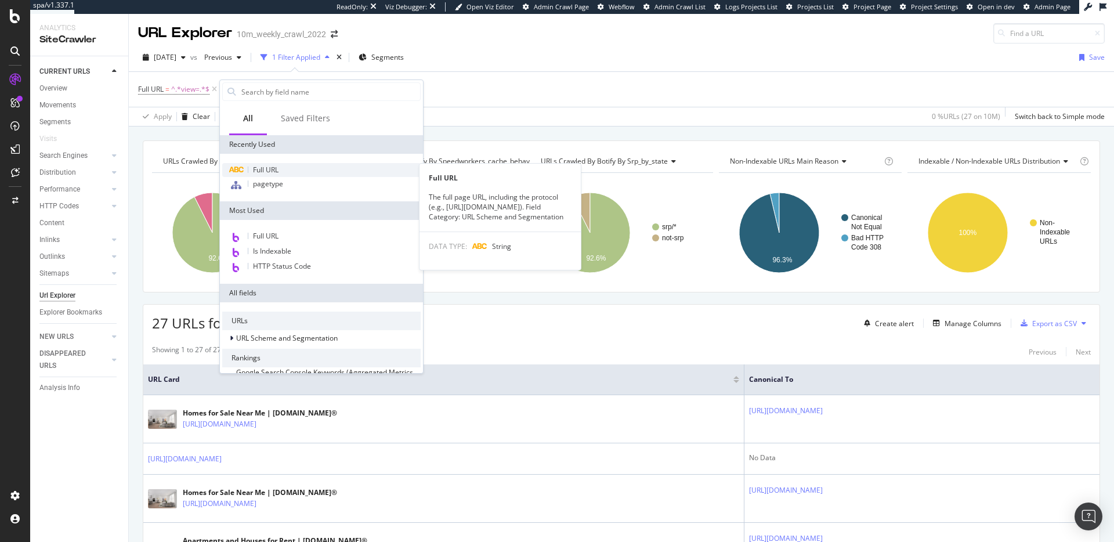
click at [277, 173] on span "Full URL" at bounding box center [266, 170] width 26 height 10
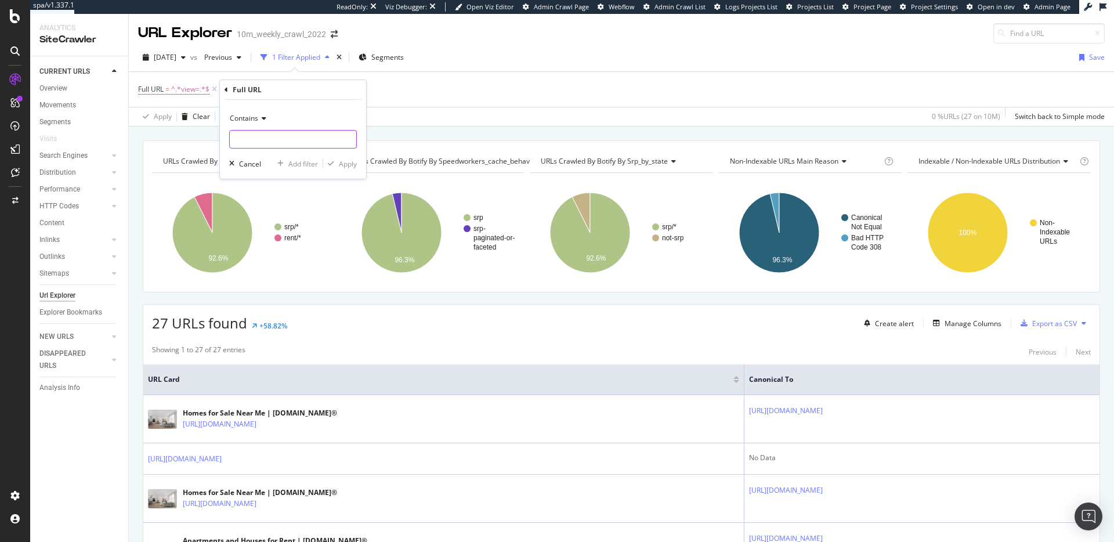
click at [281, 143] on input "text" at bounding box center [293, 139] width 126 height 19
type input "pos="
click at [347, 165] on div "Apply" at bounding box center [348, 164] width 18 height 10
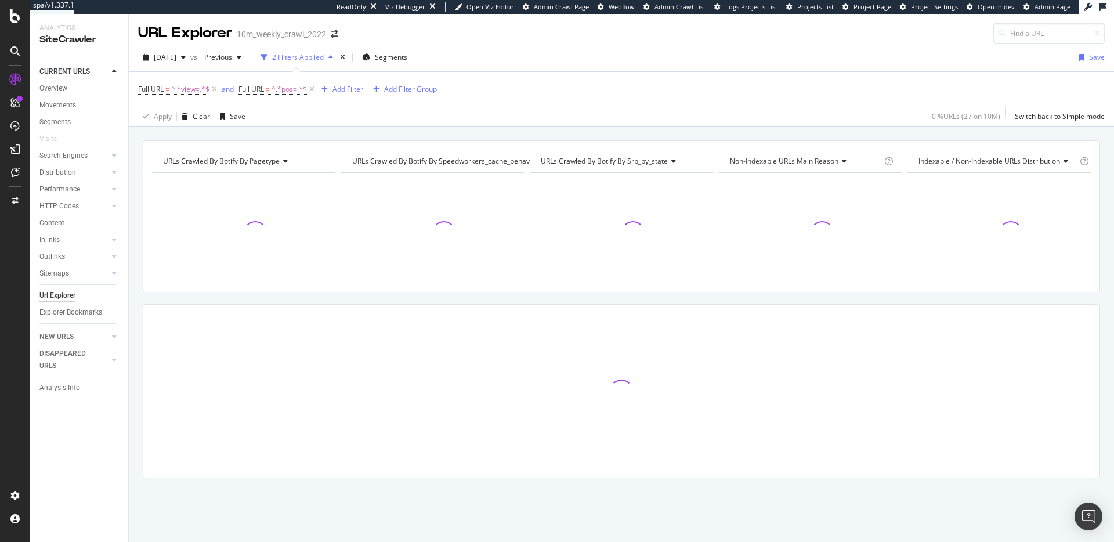
click at [397, 332] on div at bounding box center [621, 391] width 956 height 173
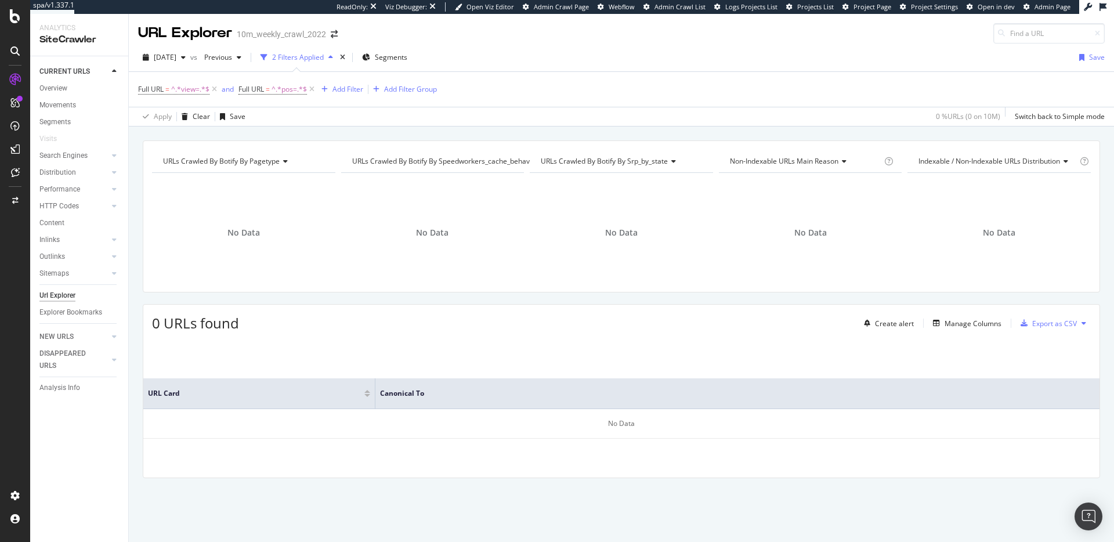
click at [298, 328] on div "0 URLs found Create alert Manage Columns Export as CSV" at bounding box center [621, 319] width 956 height 28
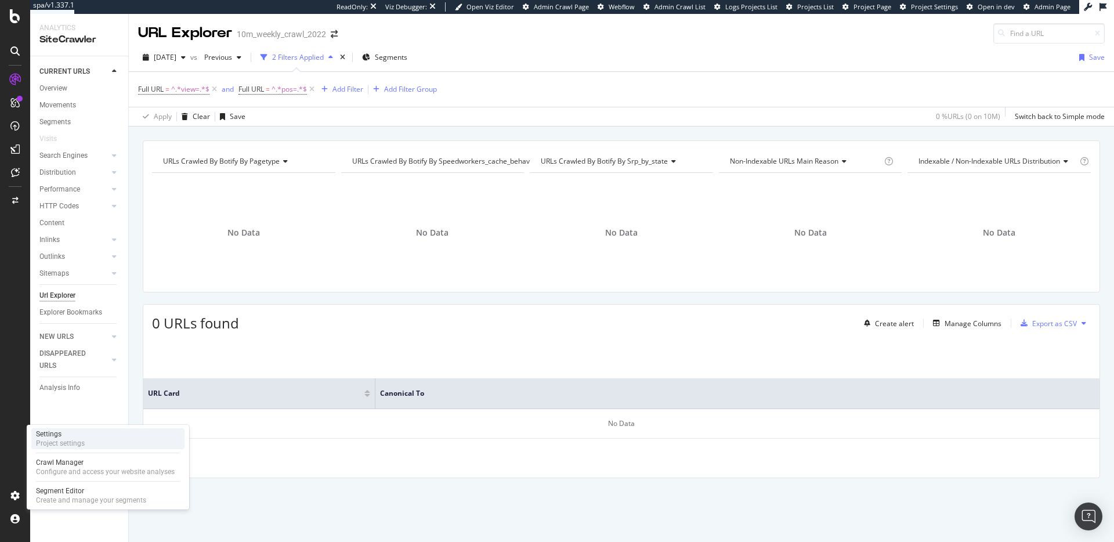
click at [70, 447] on div "Project settings" at bounding box center [60, 443] width 49 height 9
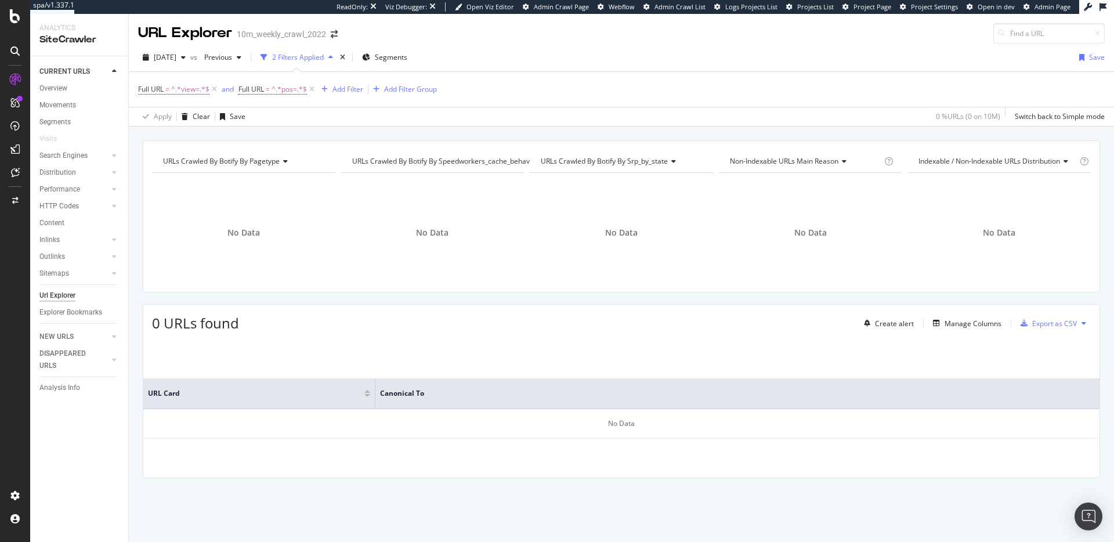
click at [426, 134] on div "URLs Crawled By Botify By pagetype Chart (by Value) Table Expand Export as CSV …" at bounding box center [621, 140] width 985 height 28
click at [354, 129] on div "URLs Crawled By Botify By pagetype Chart (by Value) Table Expand Export as CSV …" at bounding box center [621, 140] width 985 height 28
click at [110, 155] on div at bounding box center [114, 156] width 12 height 12
click at [114, 241] on icon at bounding box center [114, 239] width 5 height 7
click at [106, 256] on div at bounding box center [103, 257] width 12 height 12
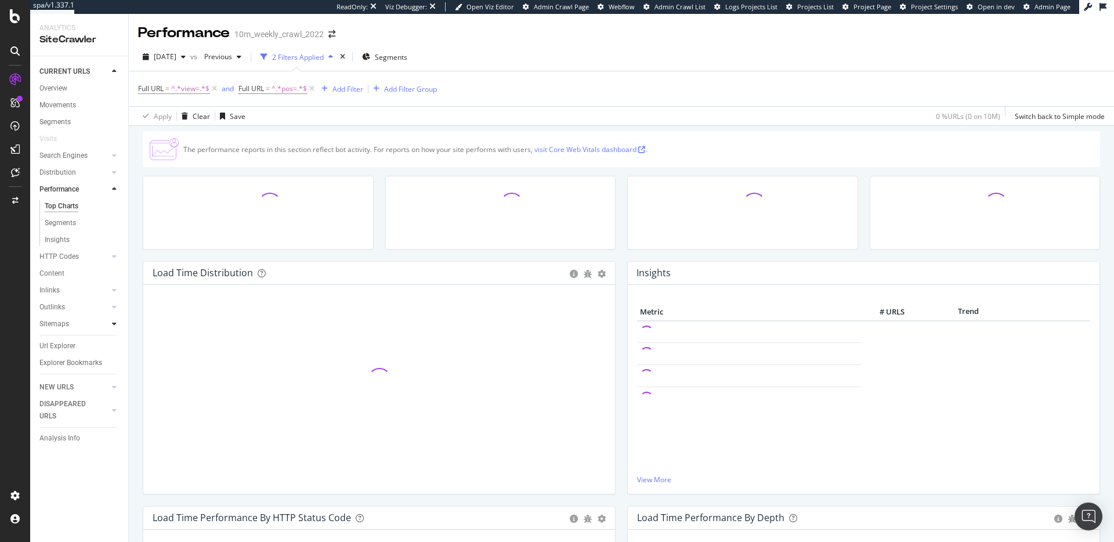
click at [110, 320] on div at bounding box center [114, 324] width 12 height 12
click at [110, 154] on div at bounding box center [114, 156] width 12 height 12
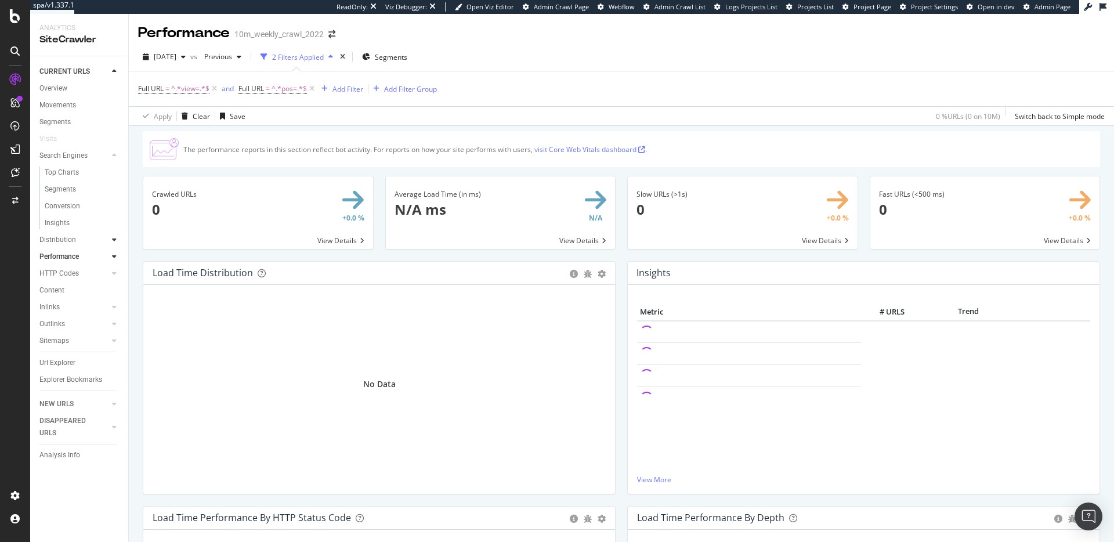
click at [110, 238] on div at bounding box center [114, 240] width 12 height 12
click at [113, 270] on icon at bounding box center [114, 273] width 5 height 7
click at [110, 289] on div at bounding box center [114, 290] width 12 height 12
click at [114, 306] on icon at bounding box center [114, 306] width 5 height 7
click at [117, 320] on div at bounding box center [114, 324] width 12 height 12
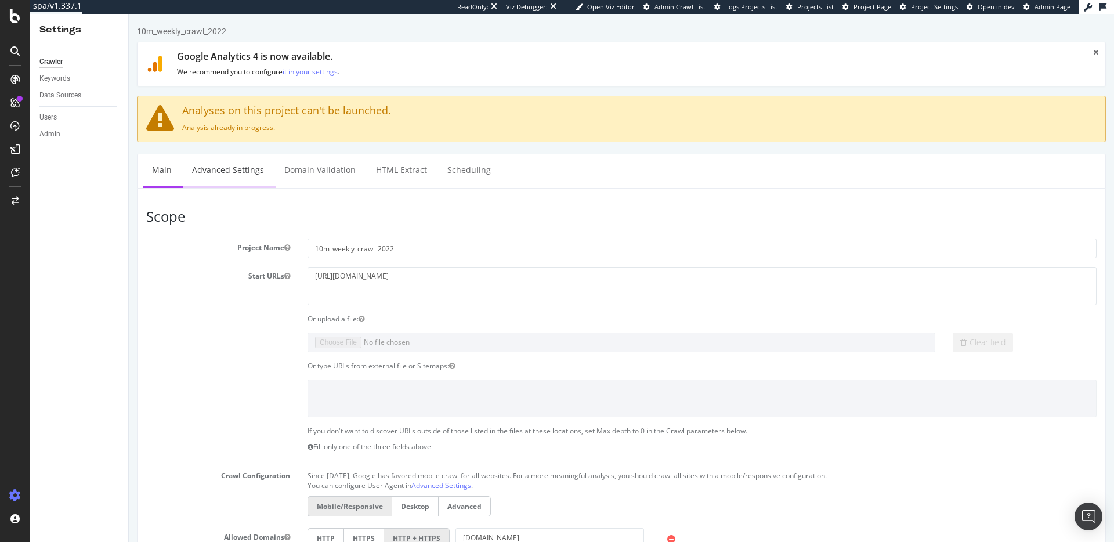
click at [230, 172] on link "Advanced Settings" at bounding box center [227, 170] width 89 height 32
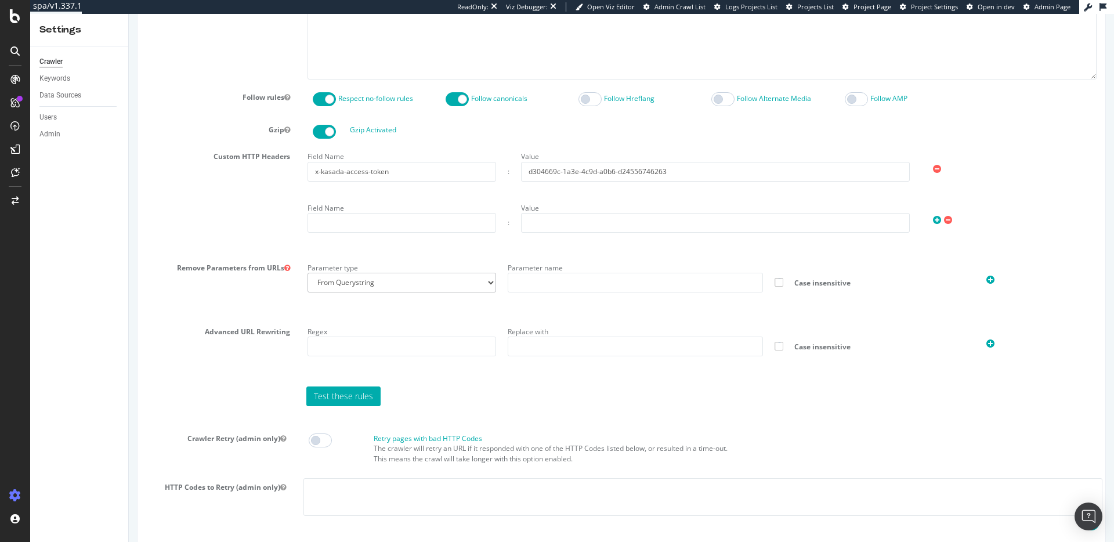
scroll to position [726, 0]
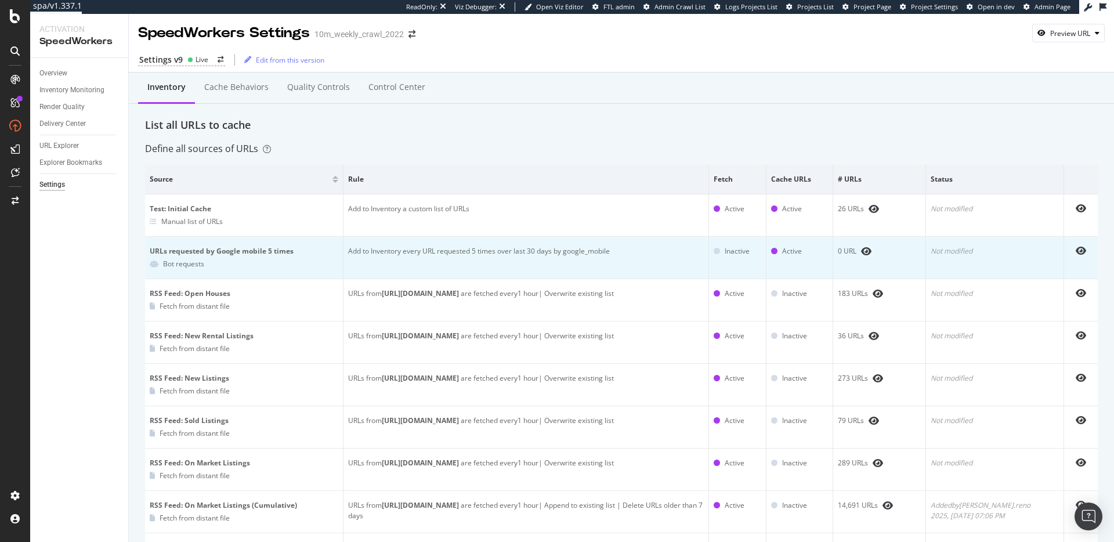
scroll to position [106, 0]
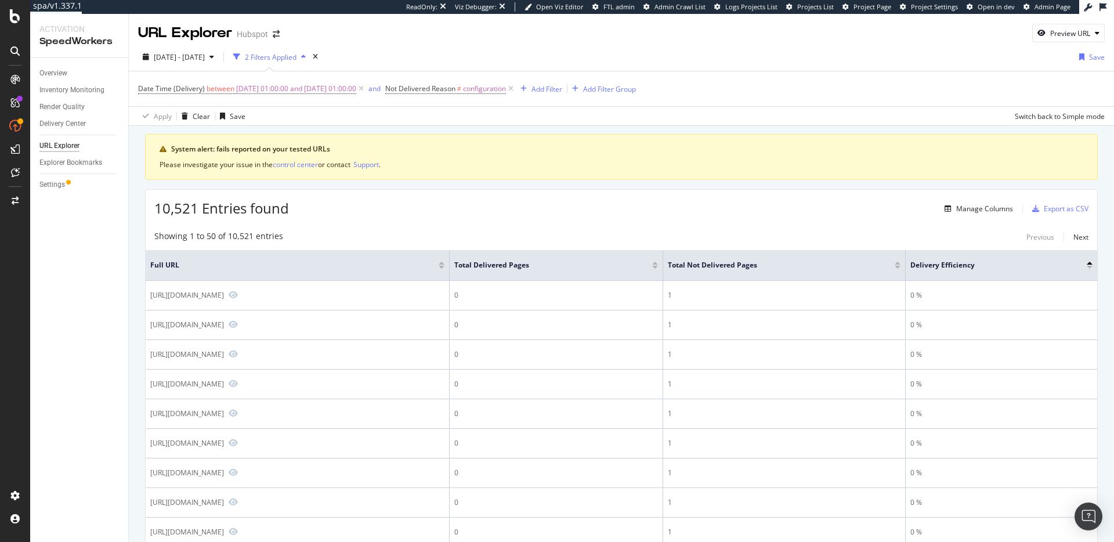
click at [809, 77] on div "Date Time (Delivery) between [DATE] 01:00:00 and [DATE] 01:00:00 and Not Delive…" at bounding box center [621, 88] width 966 height 35
